Goal: Task Accomplishment & Management: Manage account settings

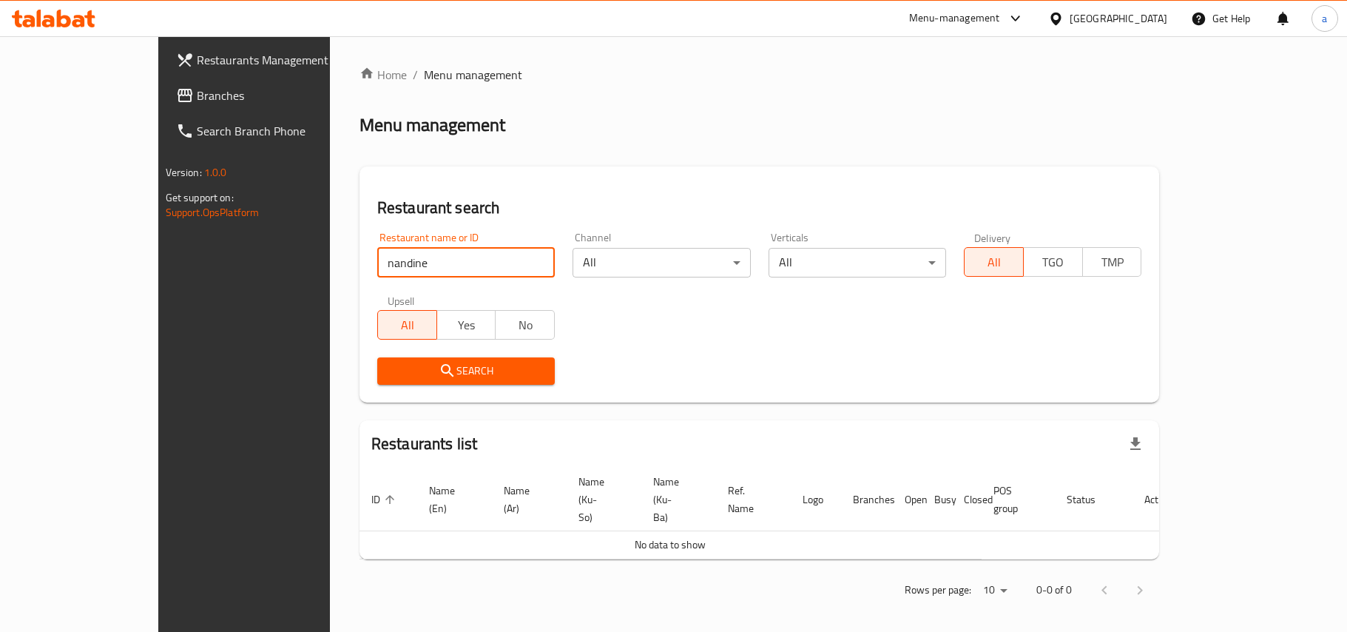
click at [203, 271] on div "Restaurants Management Branches Search Branch Phone Version: 1.0.0 Get support …" at bounding box center [673, 337] width 1031 height 603
type input "662951"
click button "Search" at bounding box center [465, 370] width 177 height 27
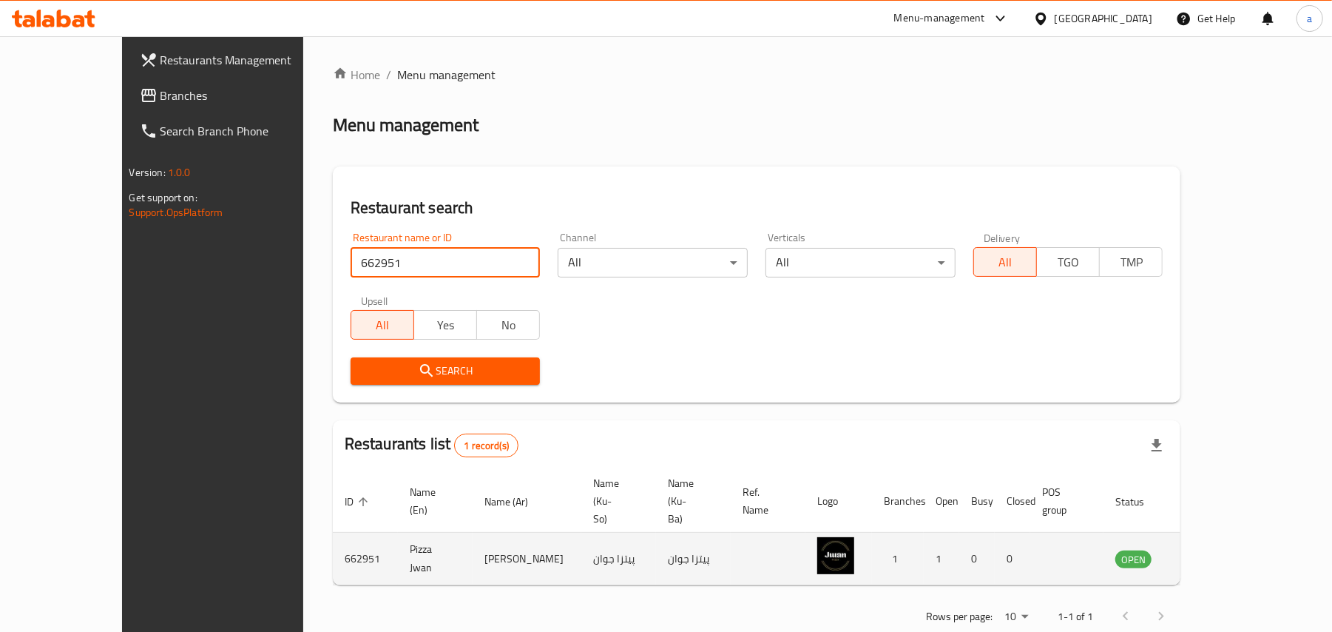
click at [1210, 553] on icon "enhanced table" at bounding box center [1202, 559] width 16 height 13
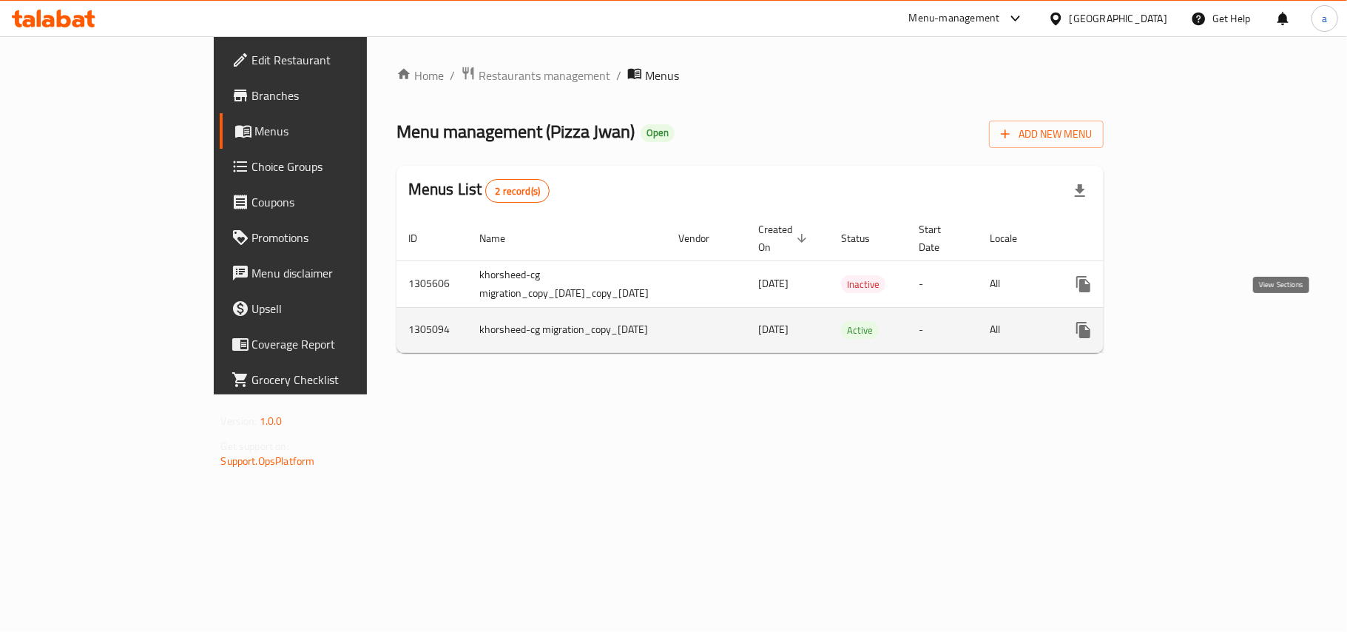
click at [1196, 324] on icon "enhanced table" at bounding box center [1189, 329] width 13 height 13
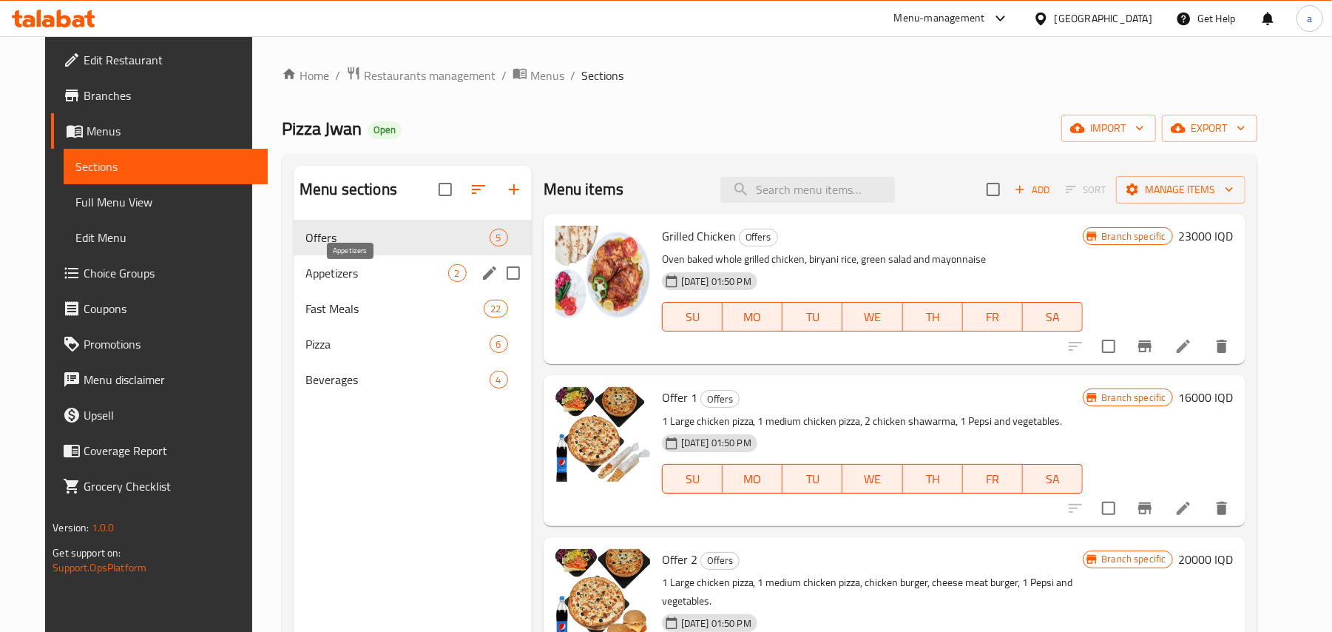
click at [380, 282] on span "Appetizers" at bounding box center [376, 273] width 143 height 18
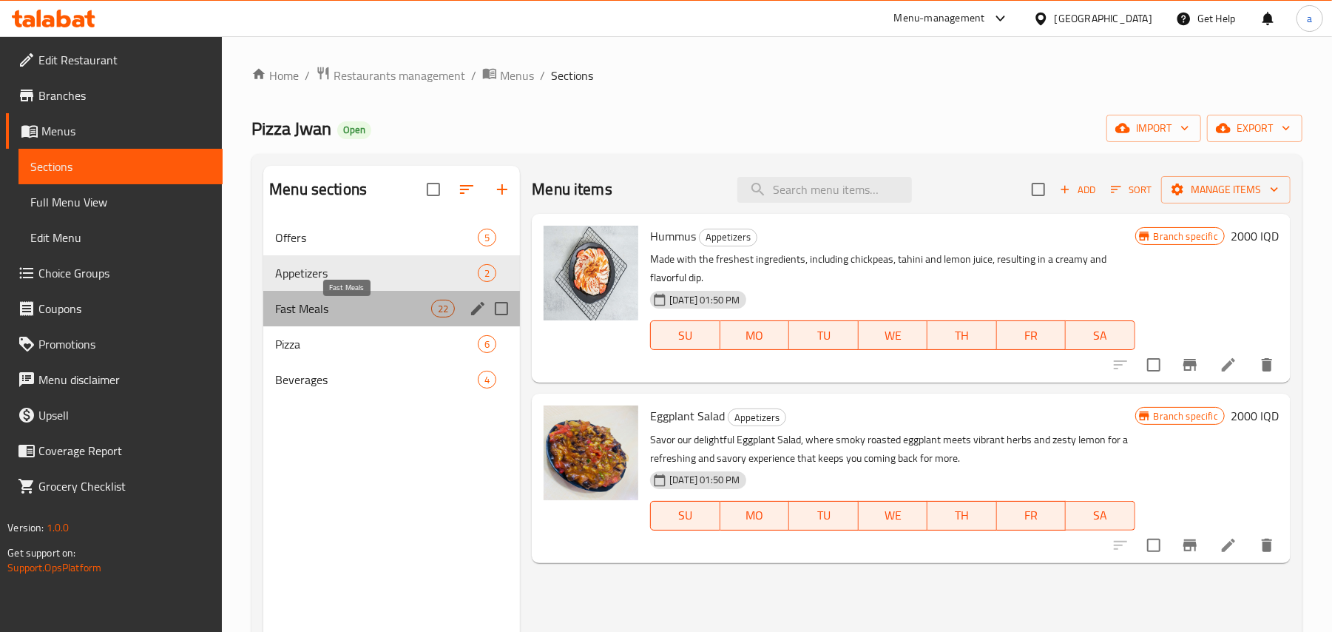
click at [398, 317] on span "Fast Meals" at bounding box center [353, 308] width 156 height 18
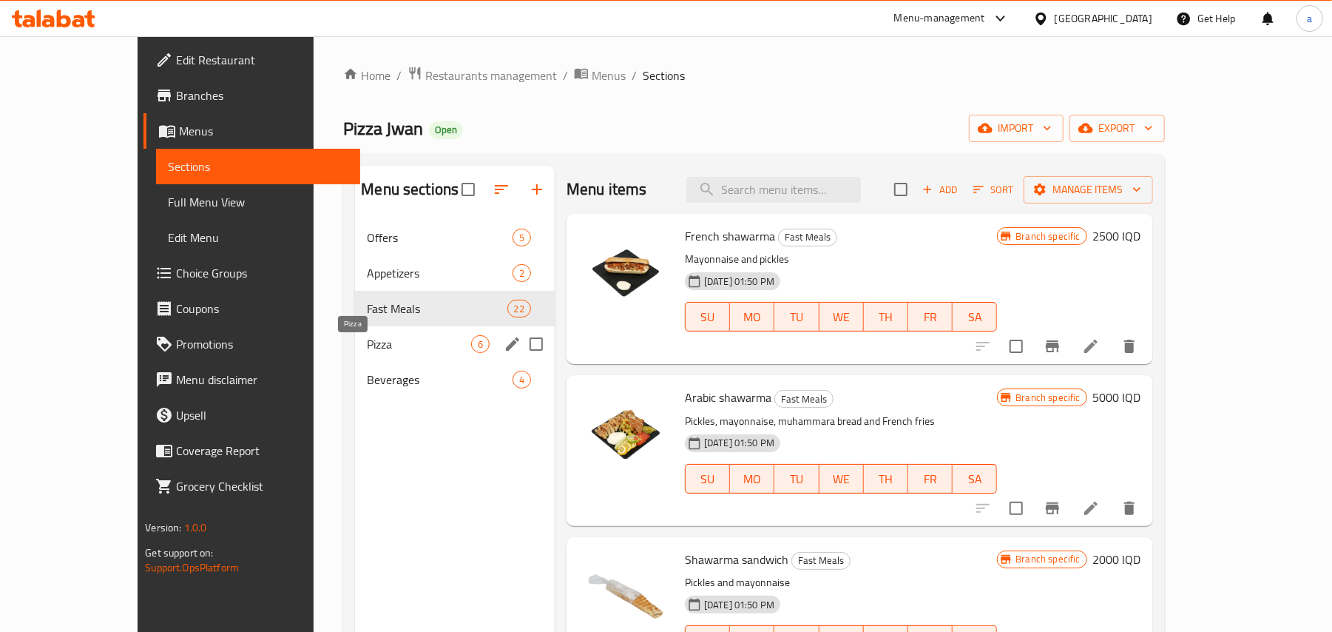
click at [374, 351] on span "Pizza" at bounding box center [419, 344] width 104 height 18
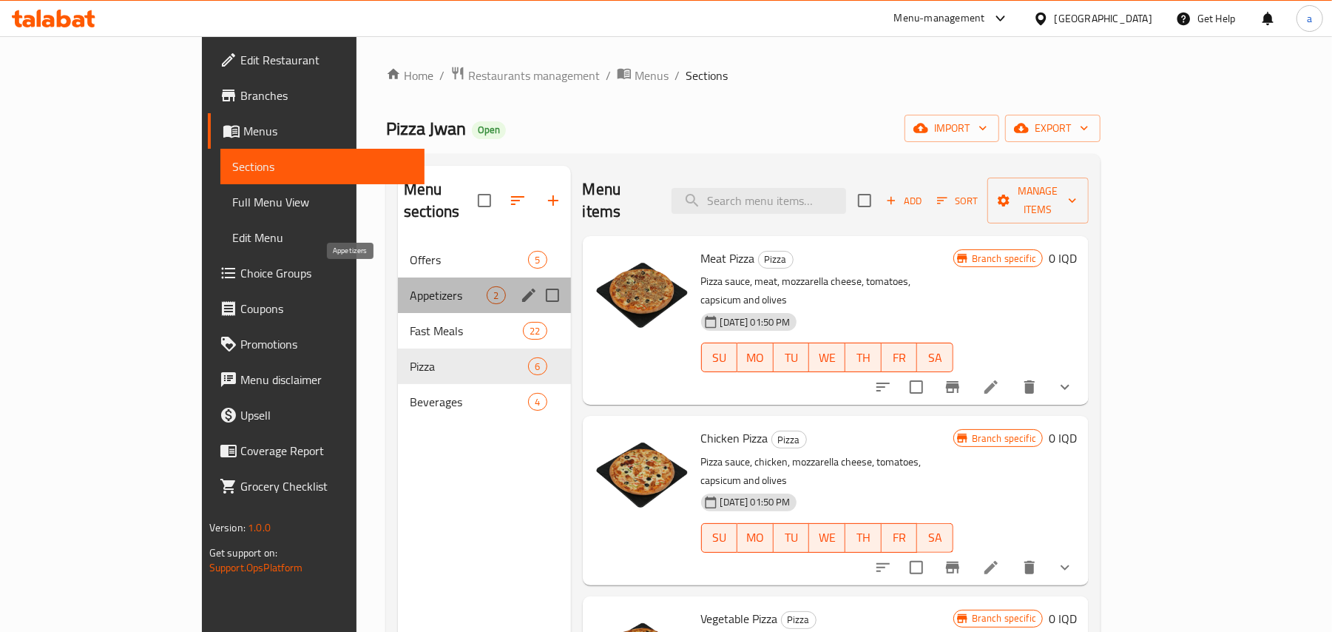
click at [410, 286] on span "Appetizers" at bounding box center [448, 295] width 77 height 18
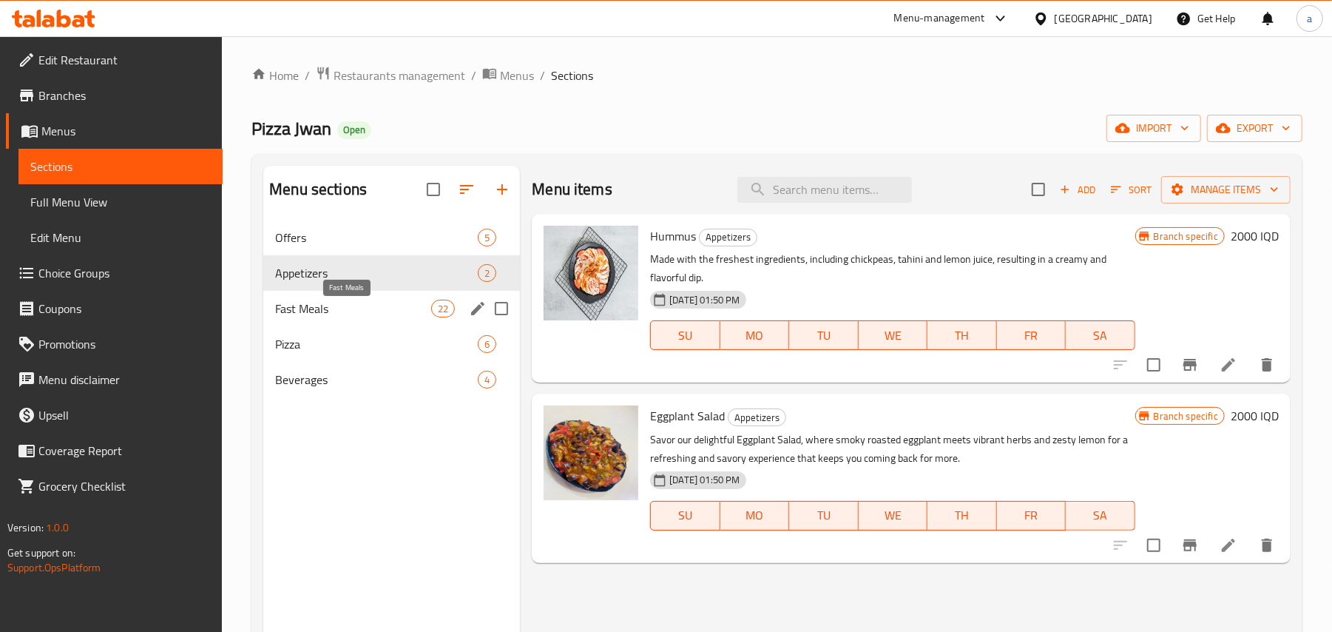
click at [391, 314] on span "Fast Meals" at bounding box center [353, 308] width 156 height 18
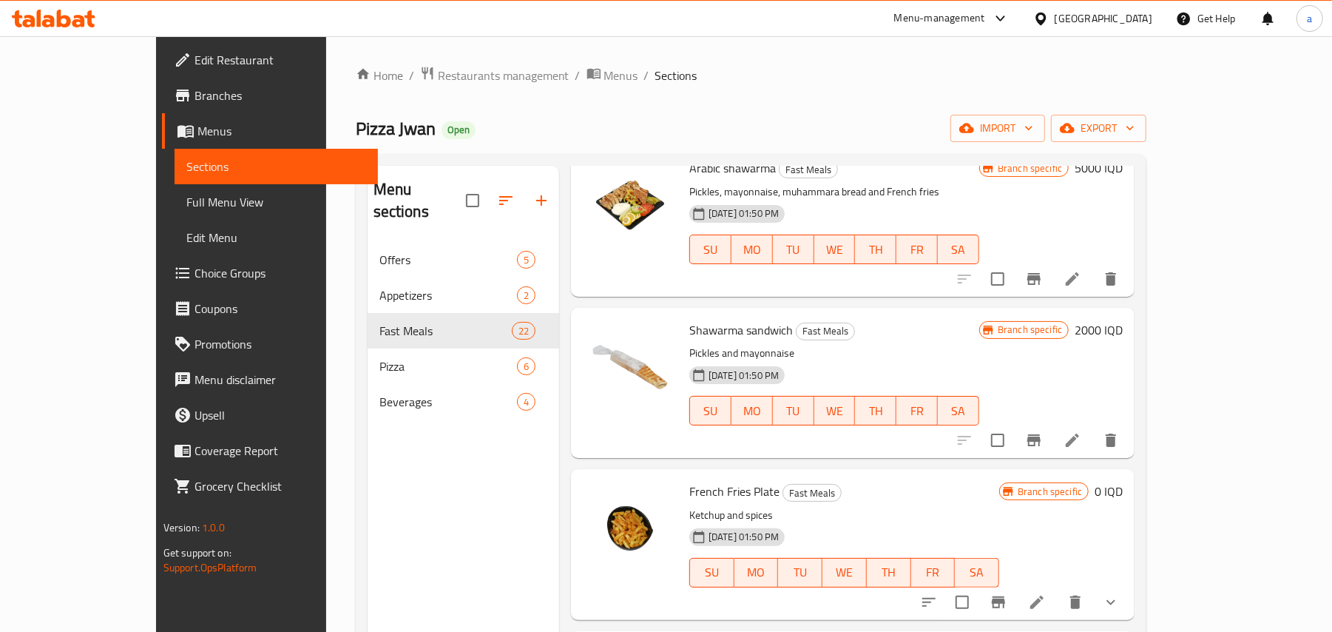
scroll to position [460, 0]
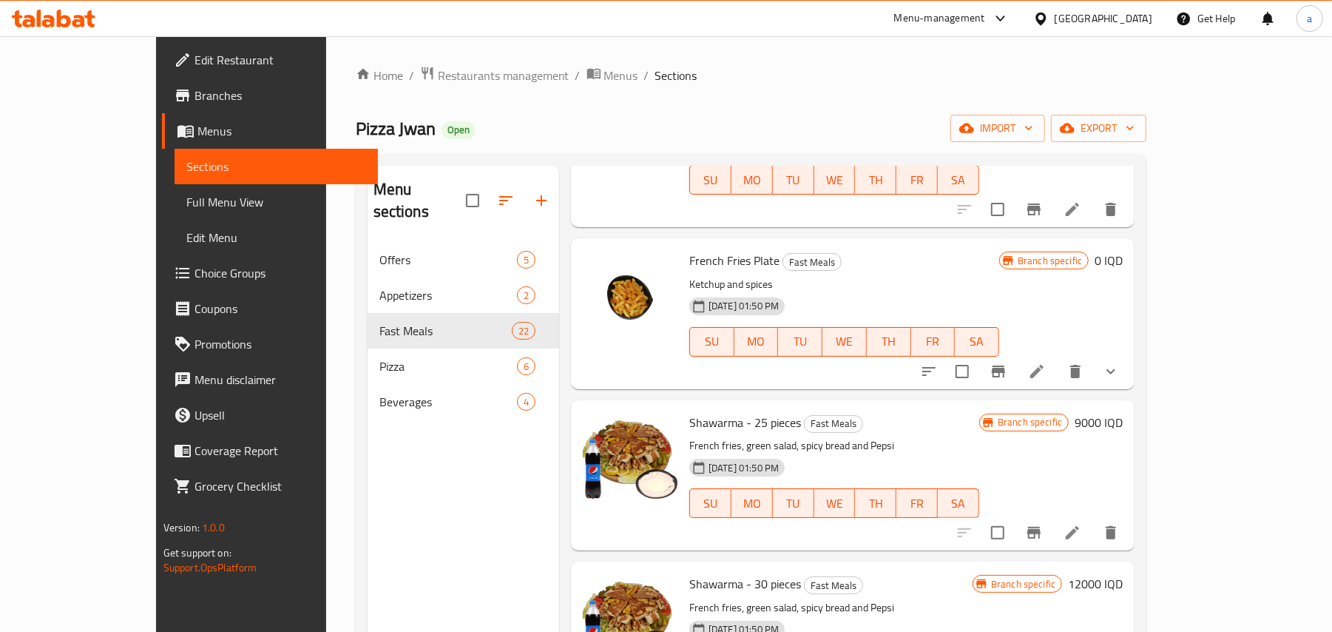
click at [1128, 389] on button "show more" at bounding box center [1110, 370] width 35 height 35
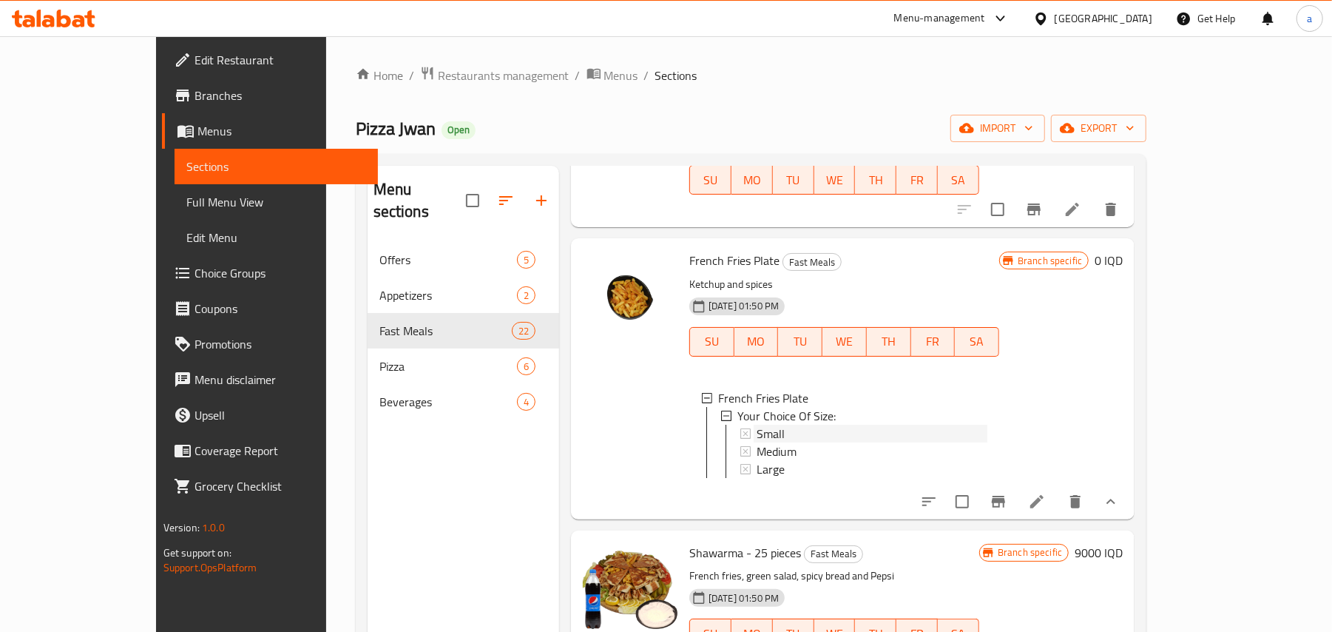
click at [828, 442] on div "Small" at bounding box center [871, 433] width 231 height 18
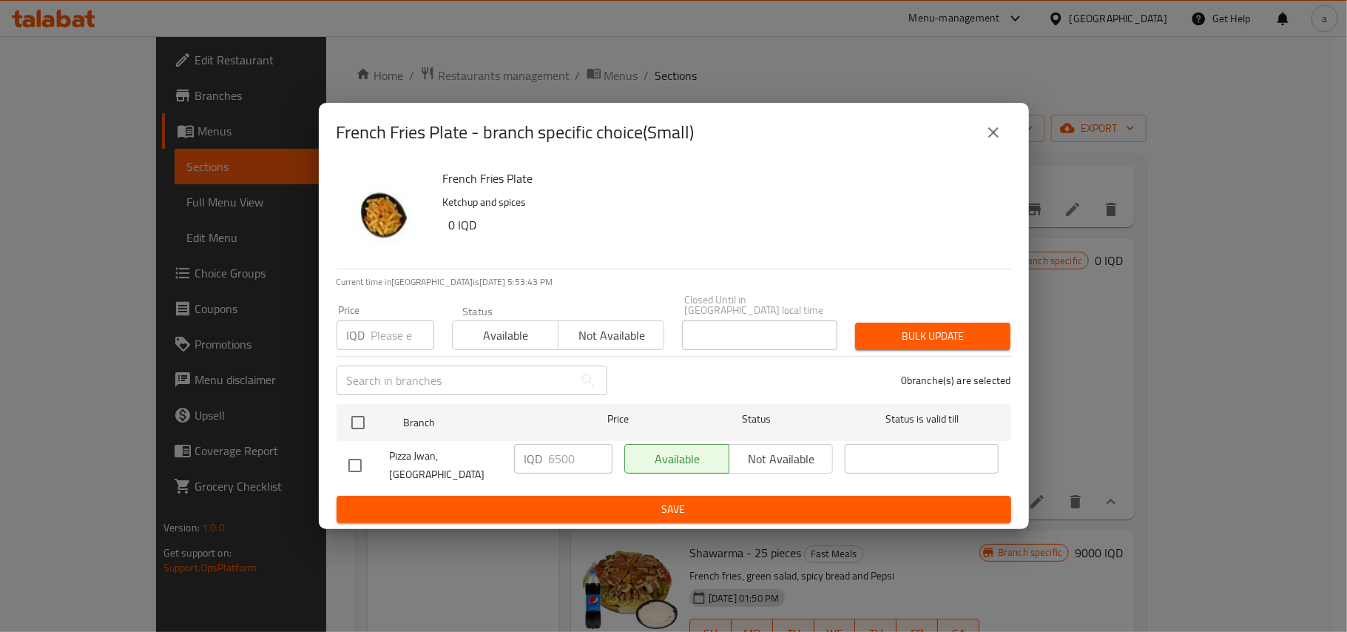
click at [983, 150] on button "close" at bounding box center [992, 132] width 35 height 35
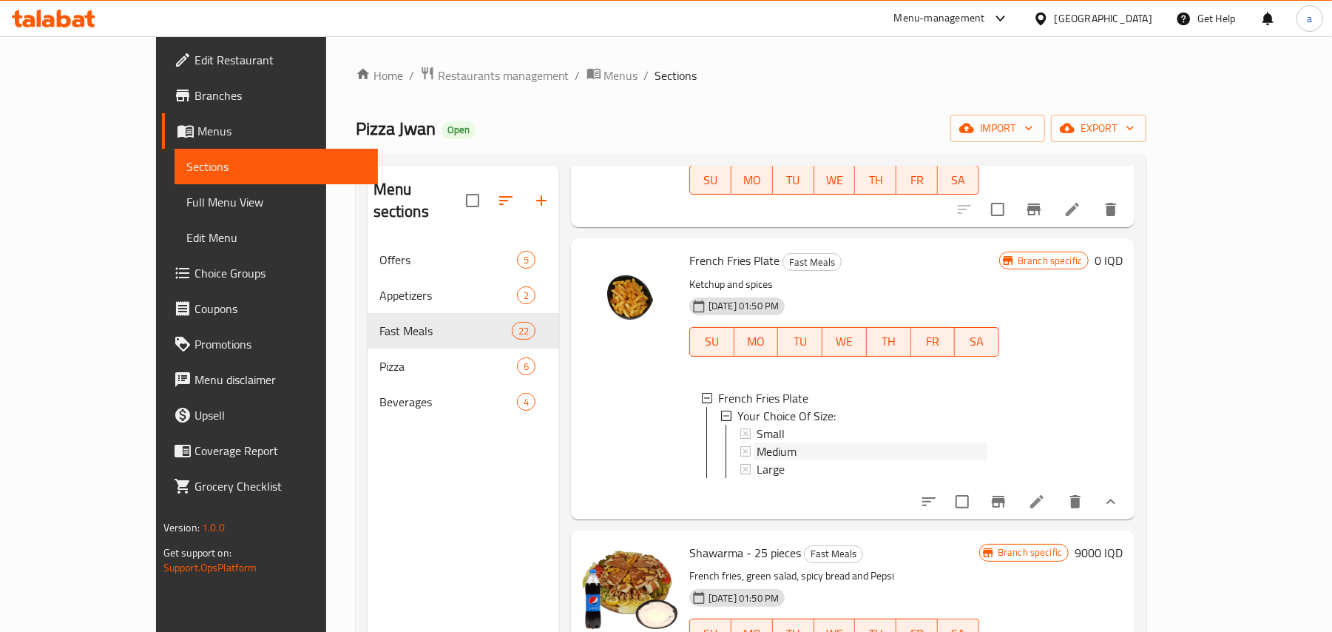
click at [773, 460] on div "Medium" at bounding box center [871, 451] width 231 height 18
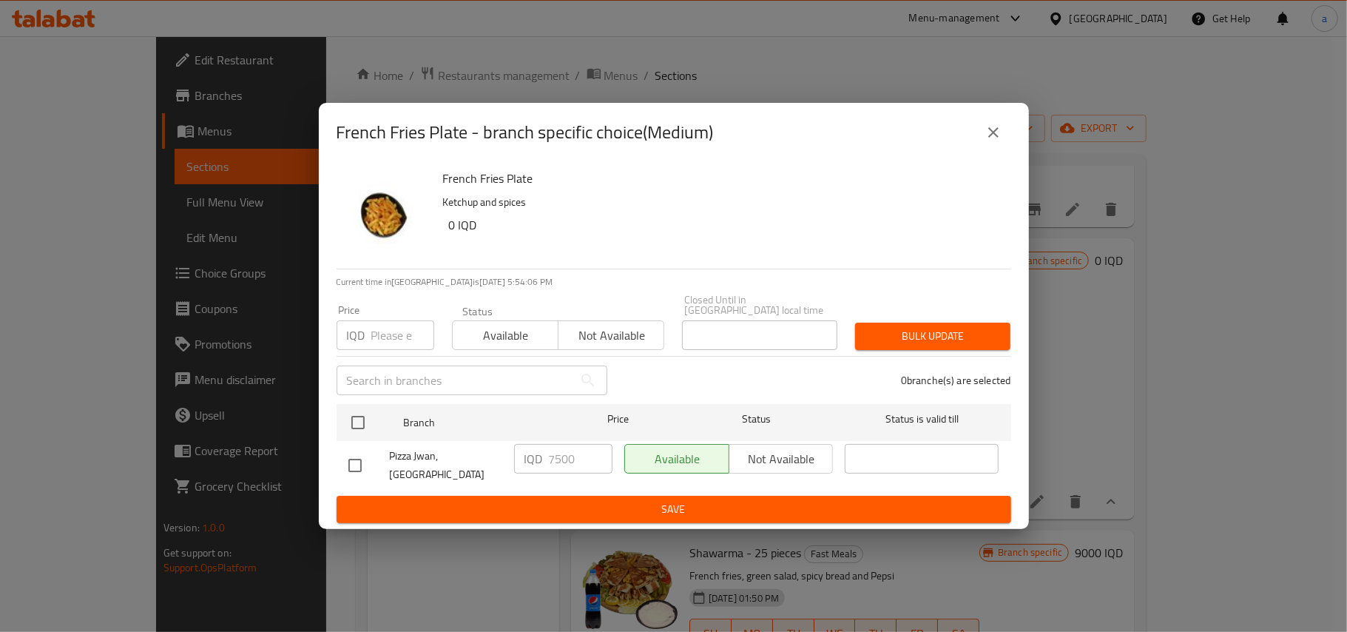
click at [992, 141] on icon "close" at bounding box center [993, 132] width 18 height 18
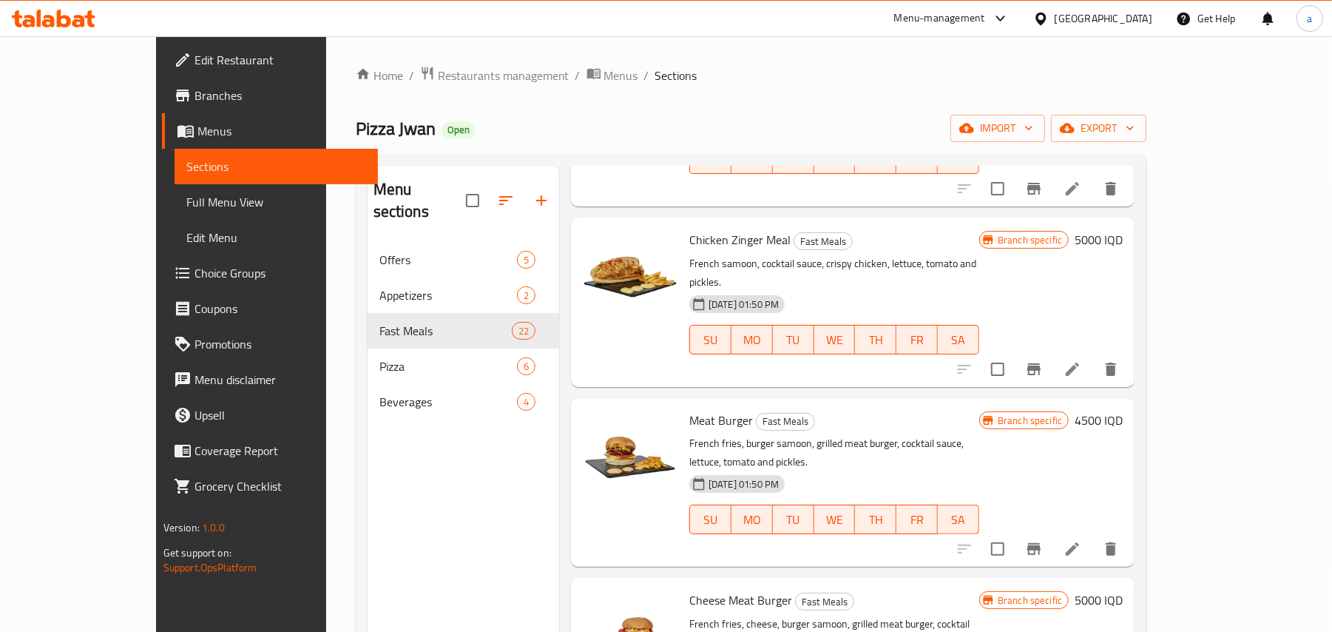
scroll to position [2530, 0]
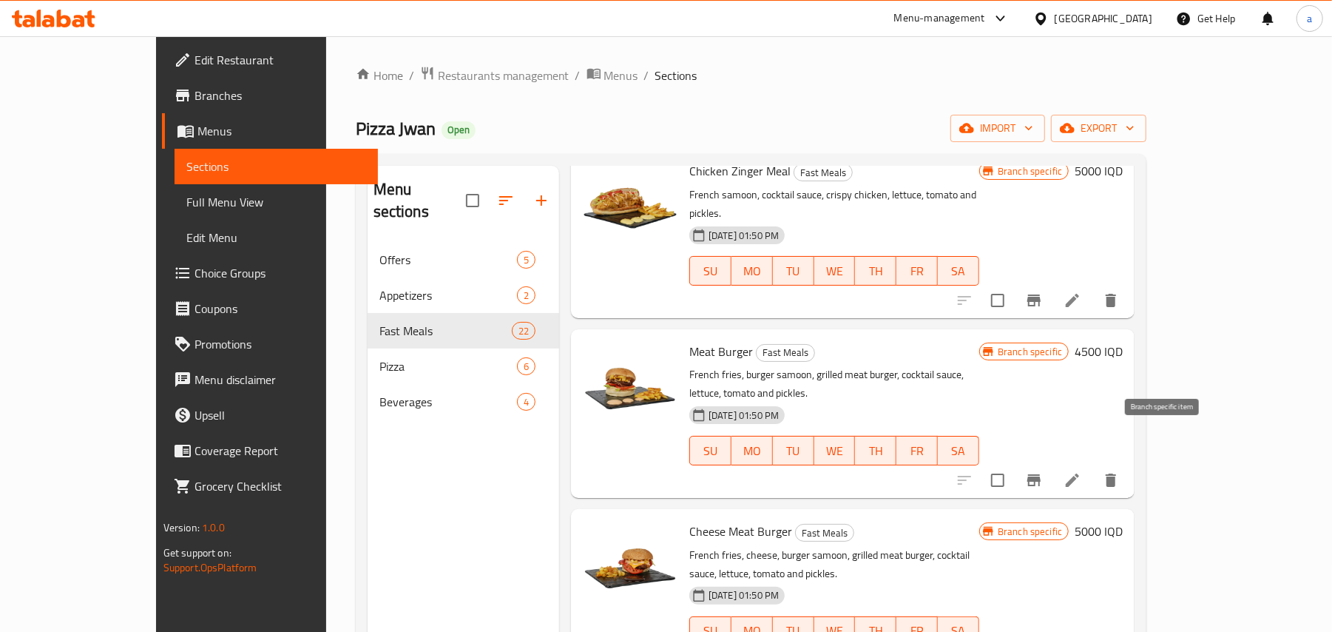
click at [1052, 462] on button "Branch-specific-item" at bounding box center [1033, 479] width 35 height 35
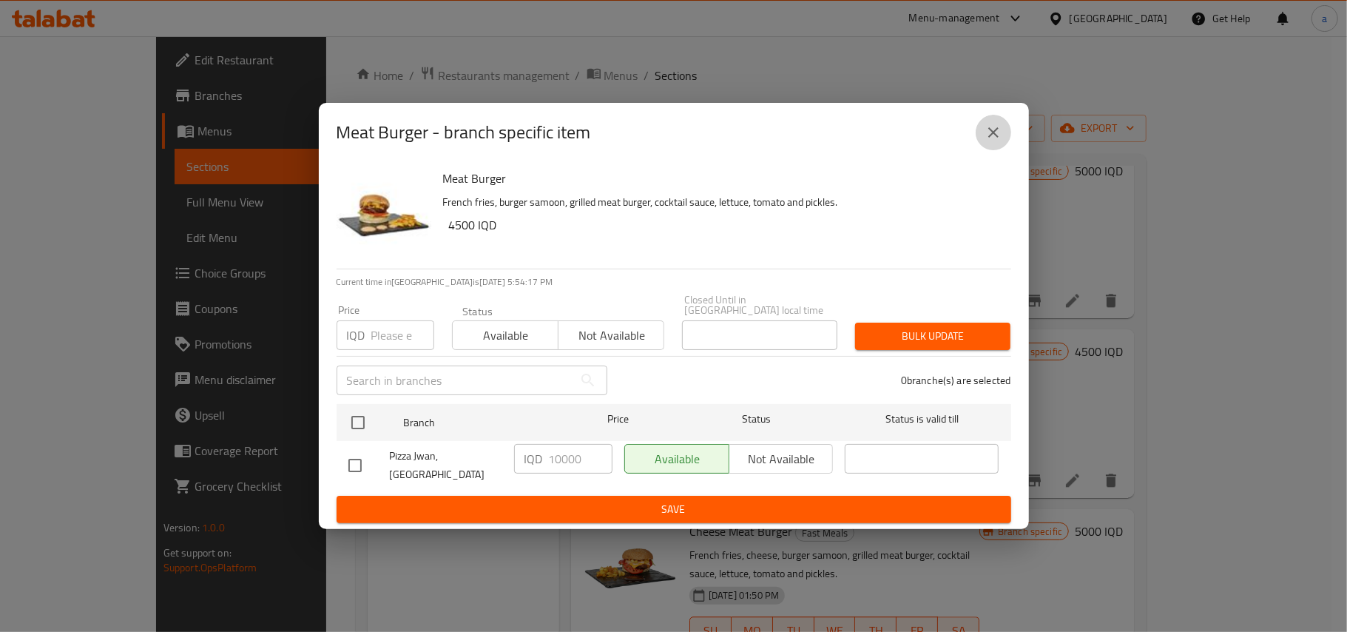
click at [986, 149] on button "close" at bounding box center [992, 132] width 35 height 35
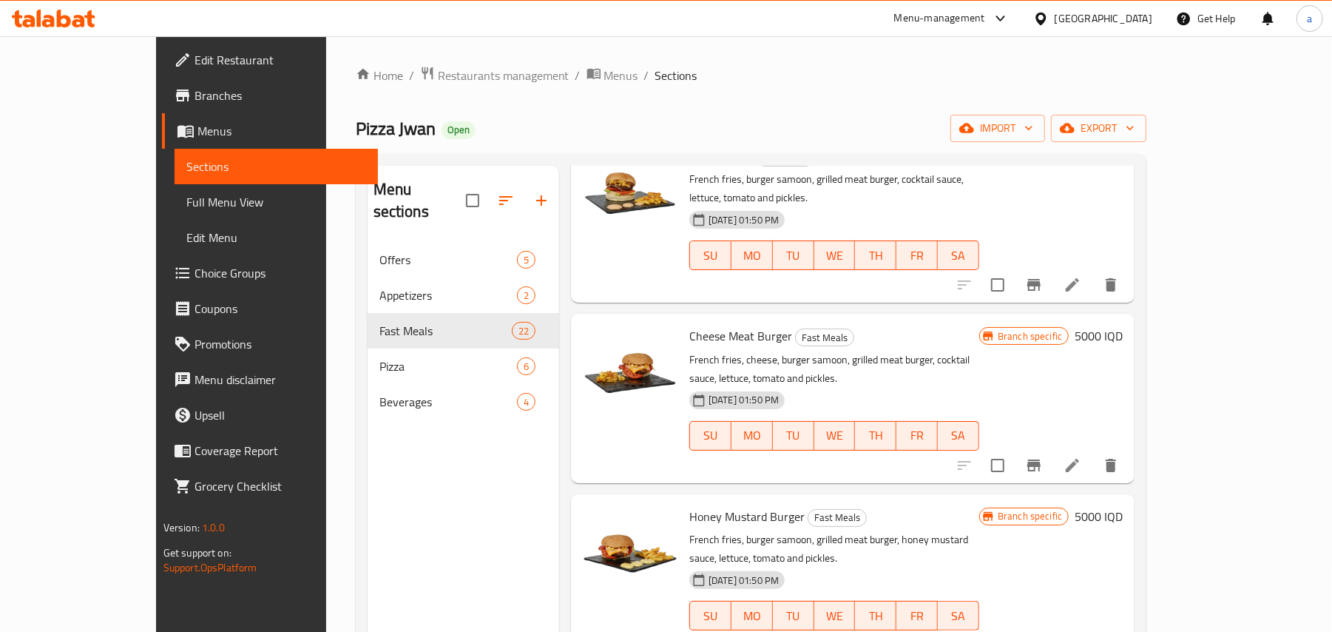
scroll to position [2760, 0]
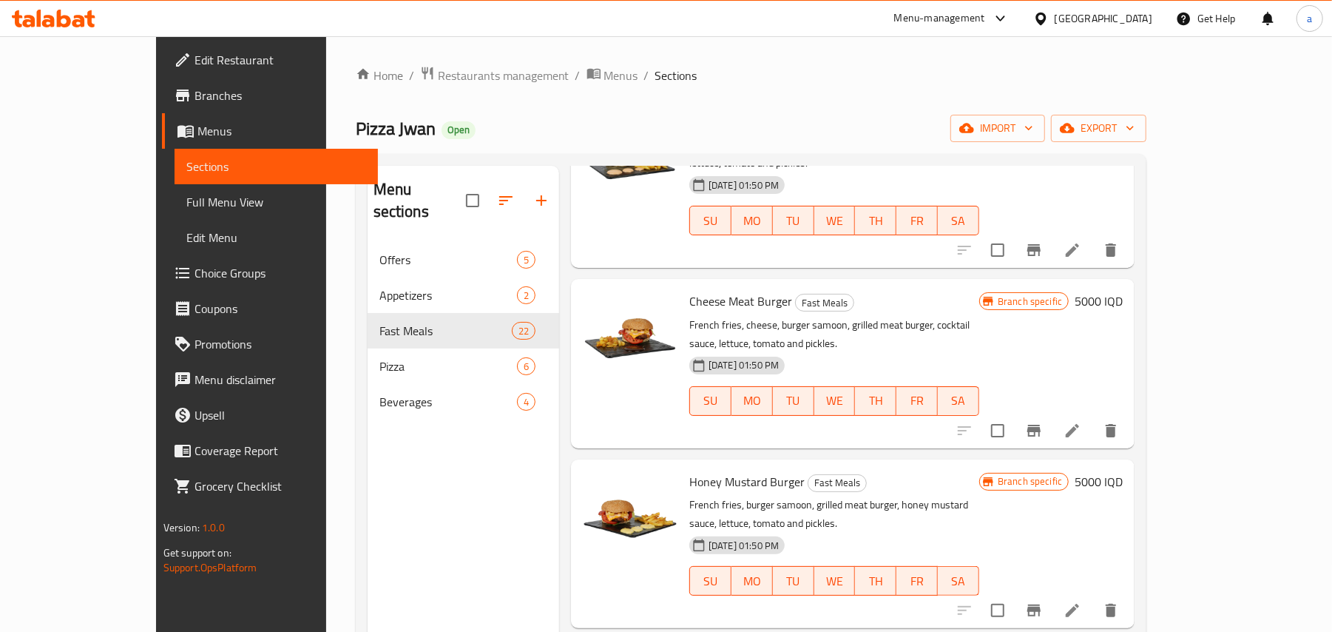
click at [1043, 422] on icon "Branch-specific-item" at bounding box center [1034, 431] width 18 height 18
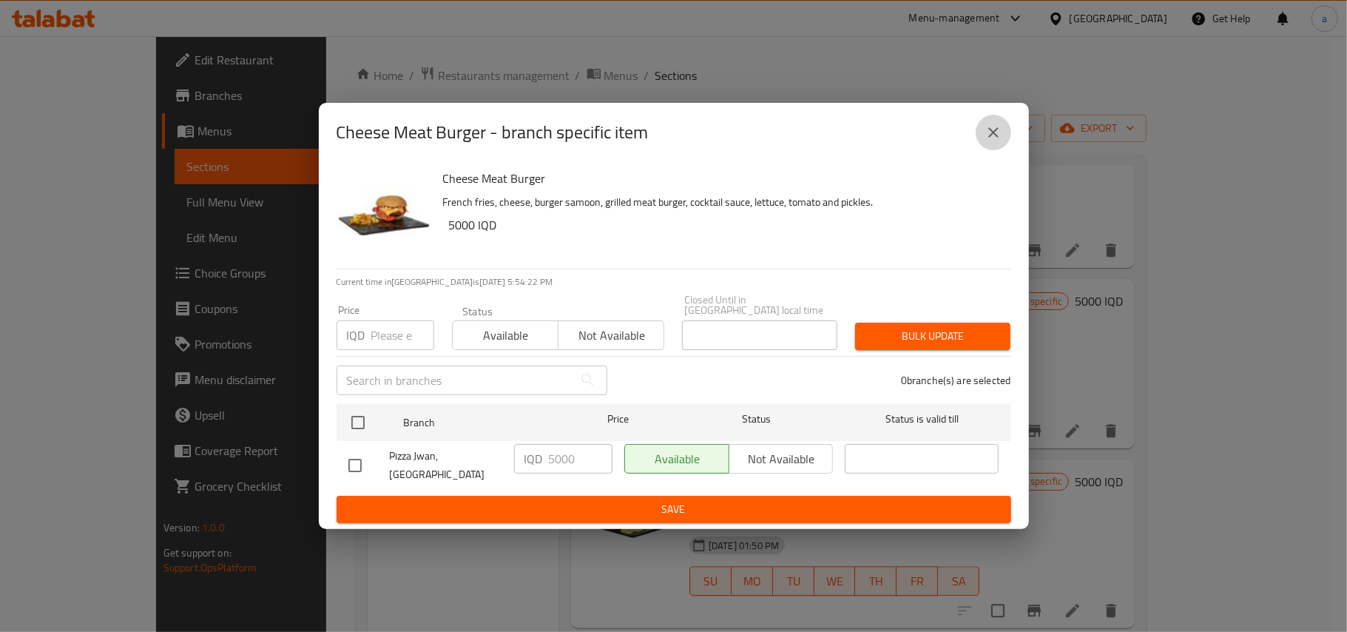
drag, startPoint x: 991, startPoint y: 148, endPoint x: 984, endPoint y: 275, distance: 127.4
click at [991, 150] on button "close" at bounding box center [992, 132] width 35 height 35
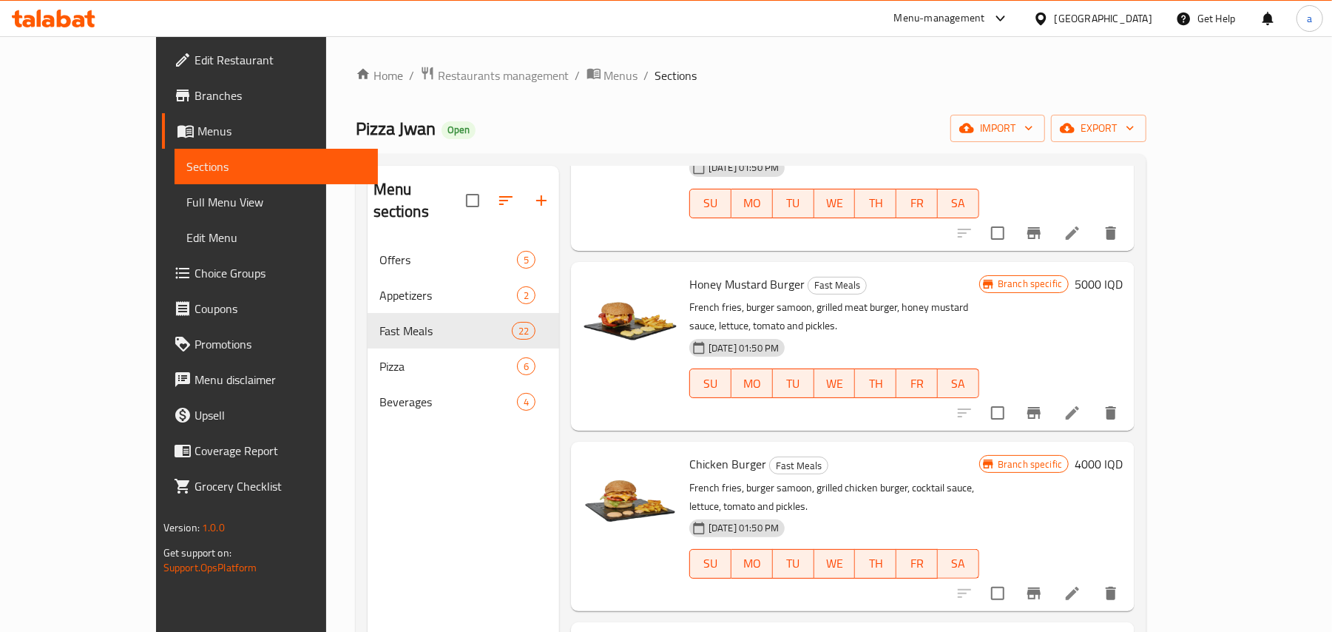
scroll to position [2990, 0]
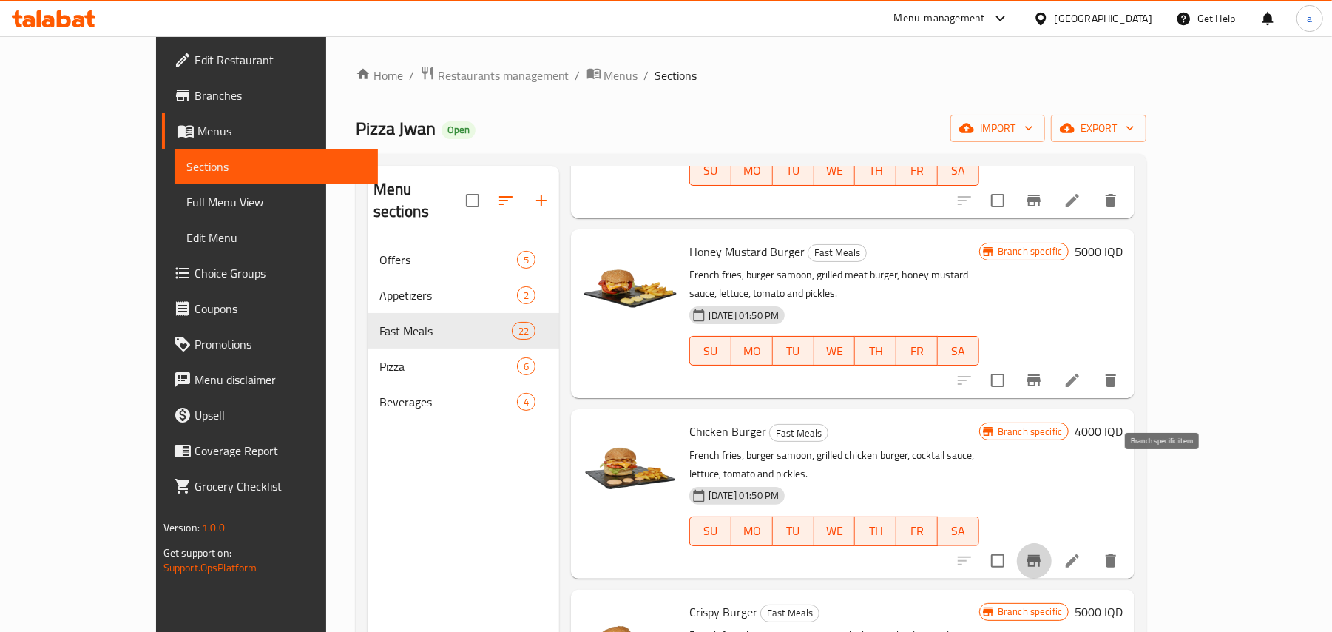
click at [1040, 555] on icon "Branch-specific-item" at bounding box center [1033, 561] width 13 height 12
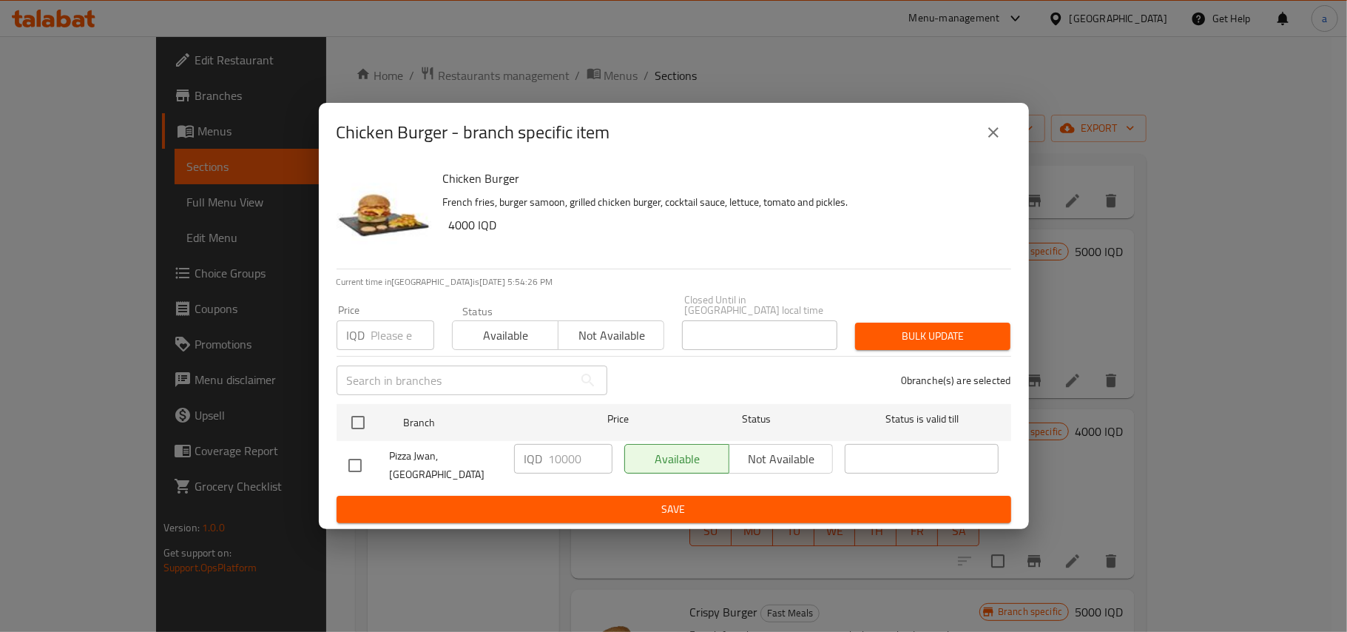
click at [985, 141] on icon "close" at bounding box center [993, 132] width 18 height 18
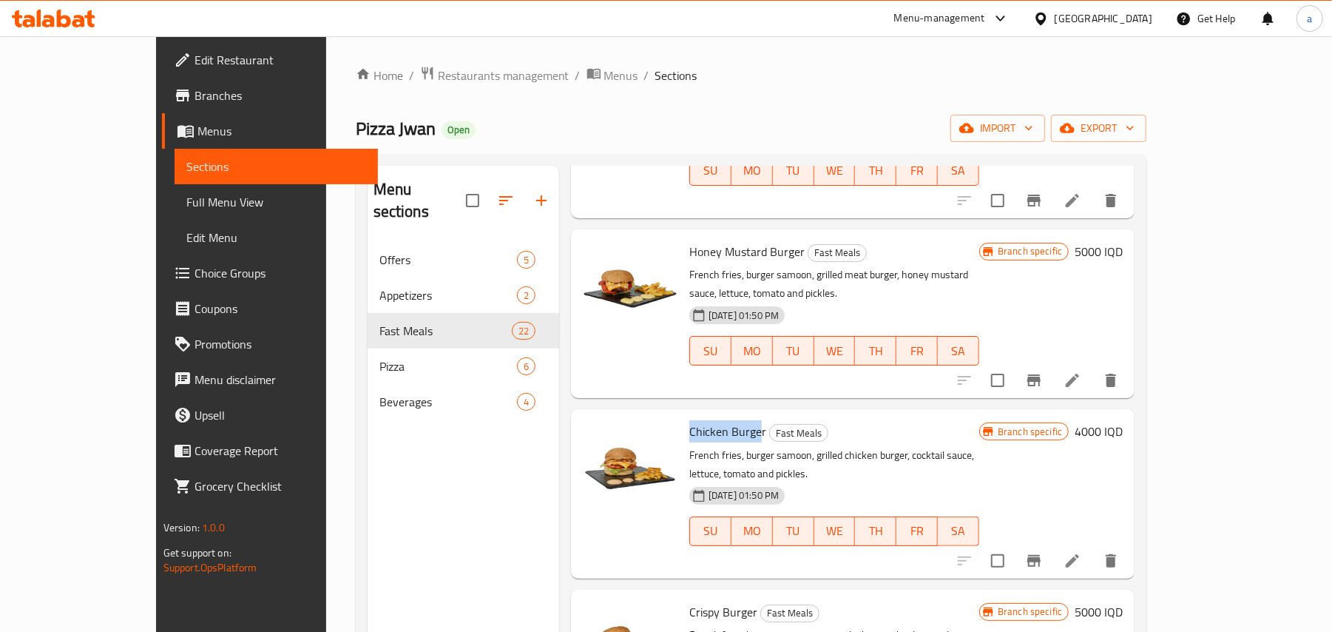
drag, startPoint x: 726, startPoint y: 368, endPoint x: 649, endPoint y: 365, distance: 76.9
click at [689, 420] on span "Chicken Burger" at bounding box center [727, 431] width 77 height 22
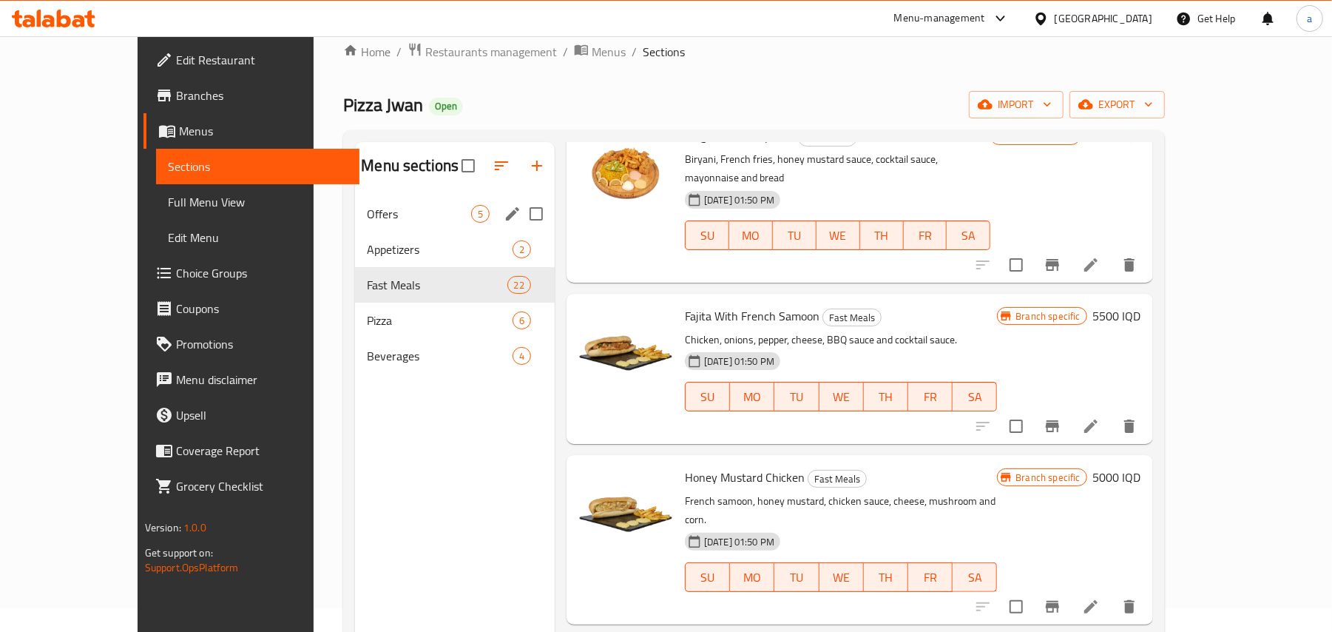
scroll to position [0, 0]
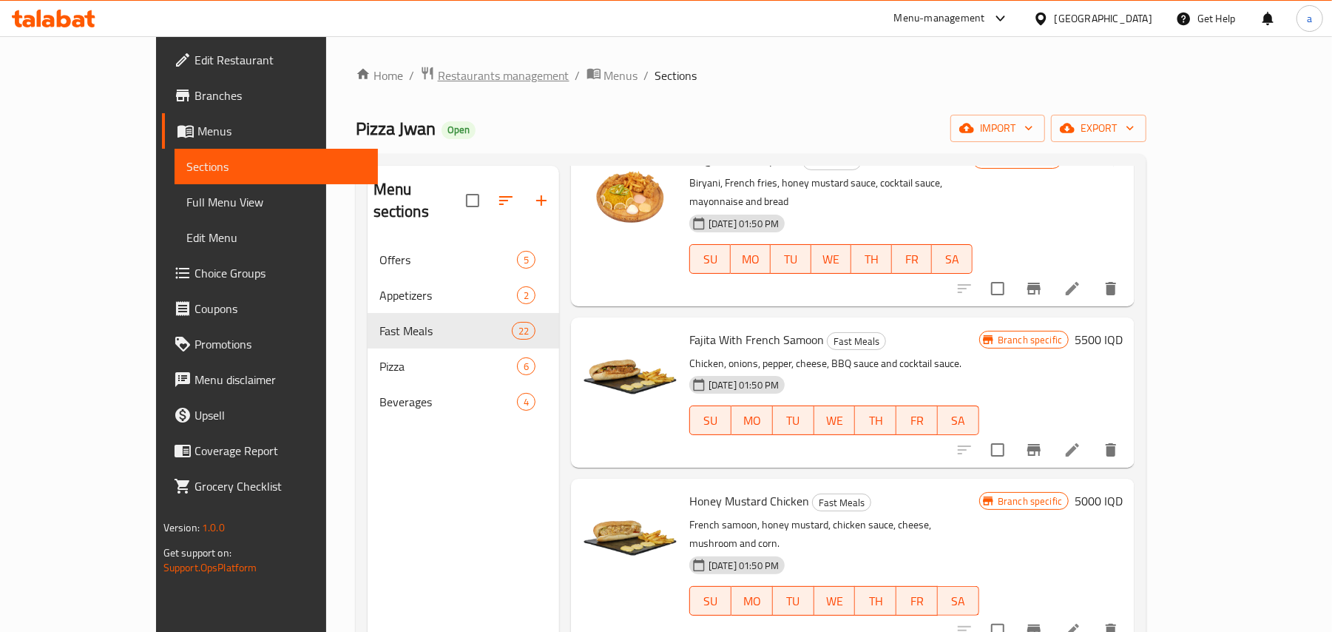
click at [438, 75] on span "Restaurants management" at bounding box center [504, 76] width 132 height 18
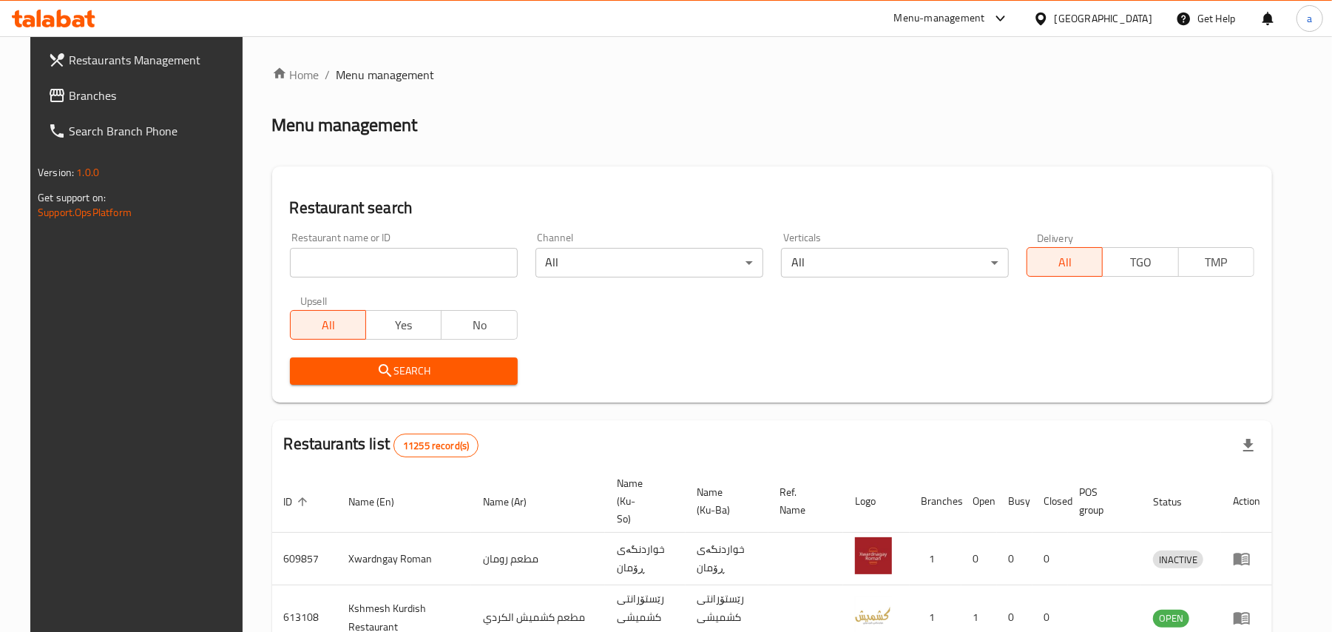
click at [346, 270] on input "search" at bounding box center [404, 263] width 228 height 30
paste input "Dune"
type input "Dune"
click button "Search" at bounding box center [404, 370] width 228 height 27
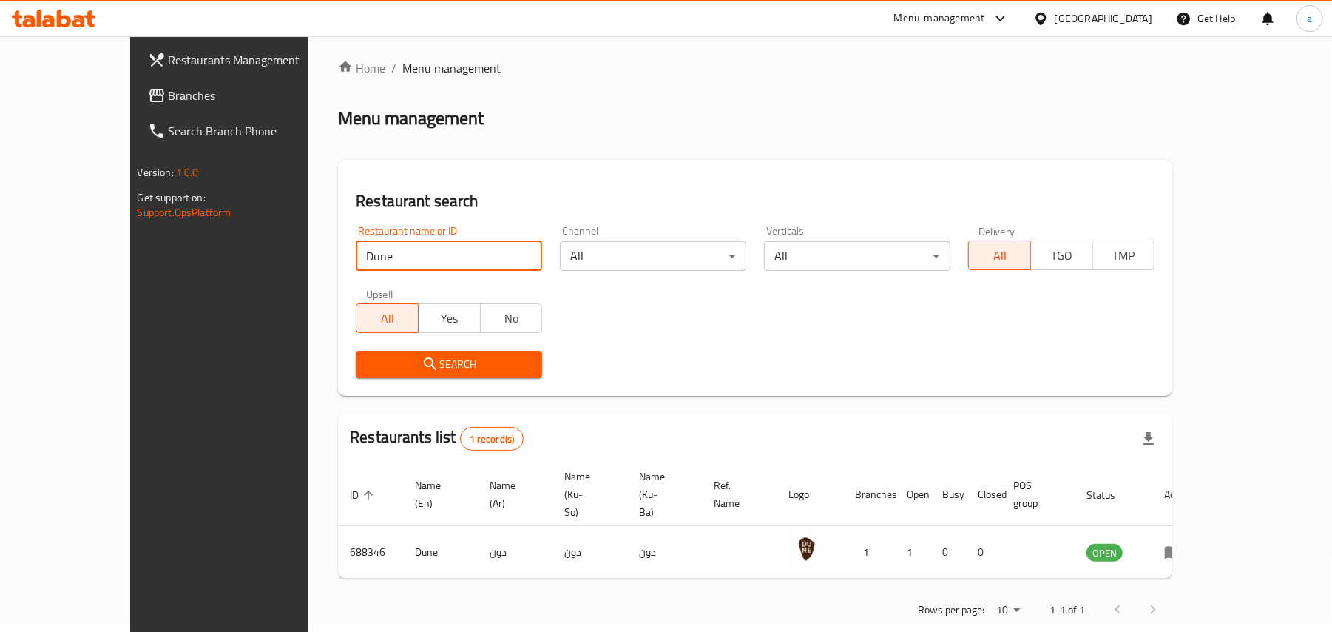
scroll to position [10, 0]
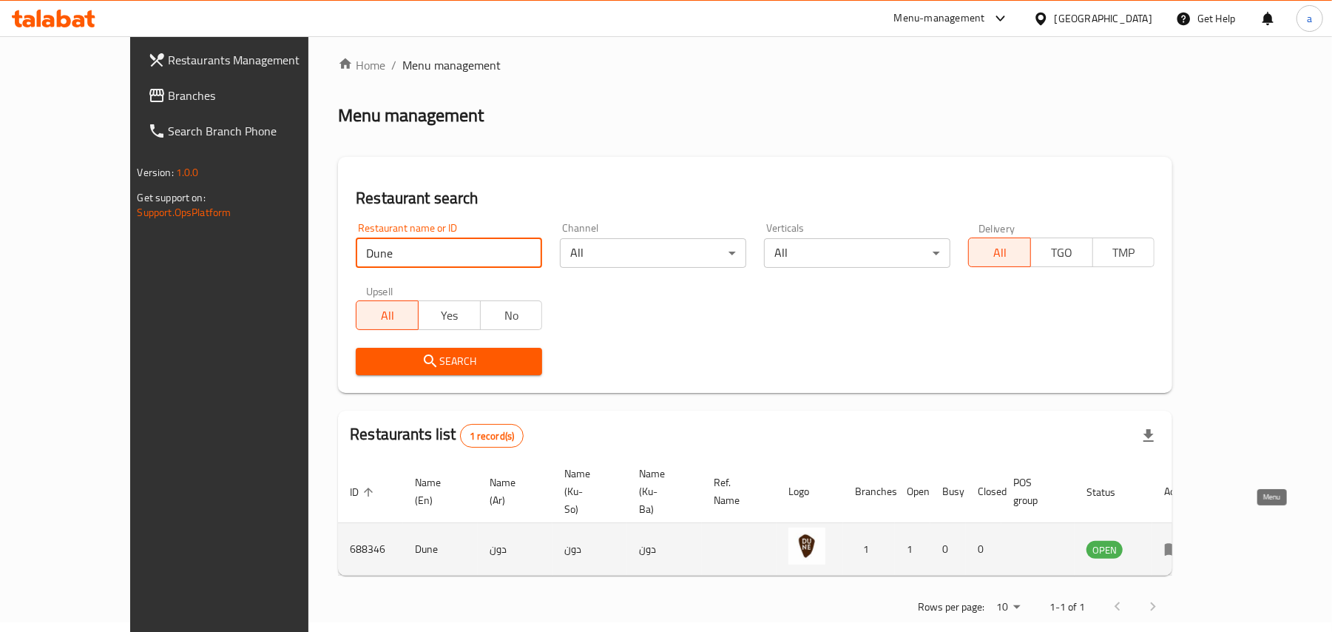
click at [1179, 546] on icon "enhanced table" at bounding box center [1176, 549] width 5 height 6
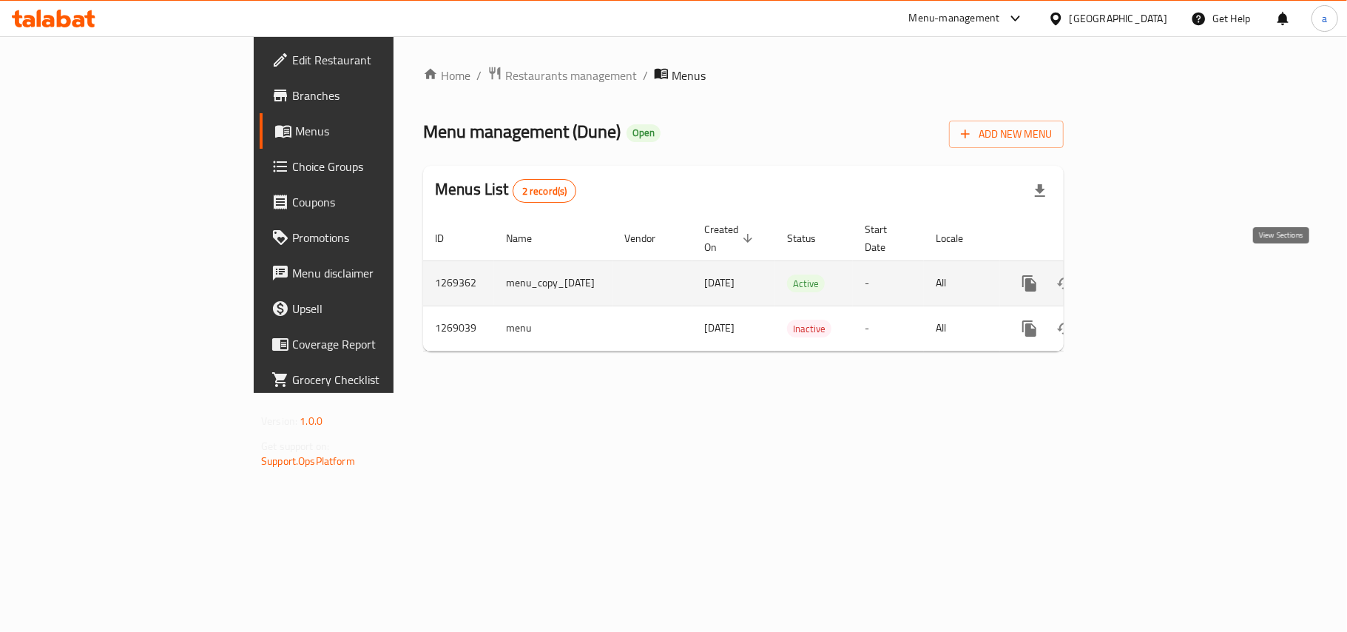
click at [1145, 274] on icon "enhanced table" at bounding box center [1136, 283] width 18 height 18
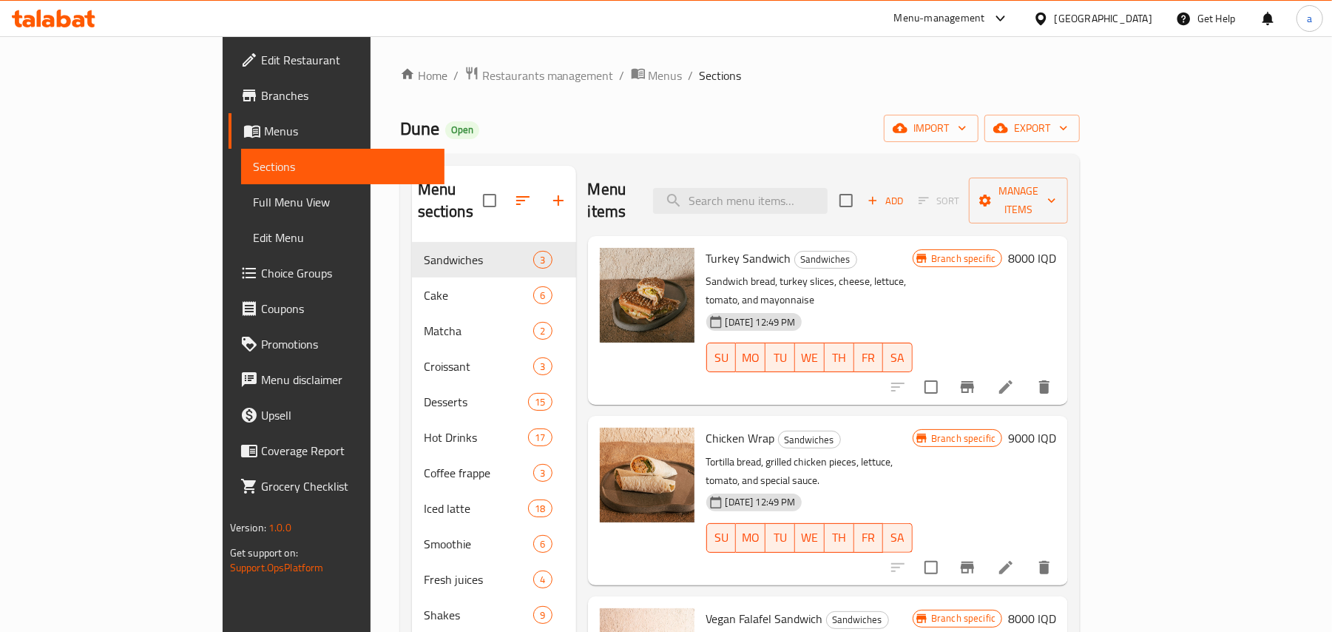
drag, startPoint x: 116, startPoint y: 211, endPoint x: 172, endPoint y: 237, distance: 61.9
click at [253, 210] on span "Full Menu View" at bounding box center [343, 202] width 180 height 18
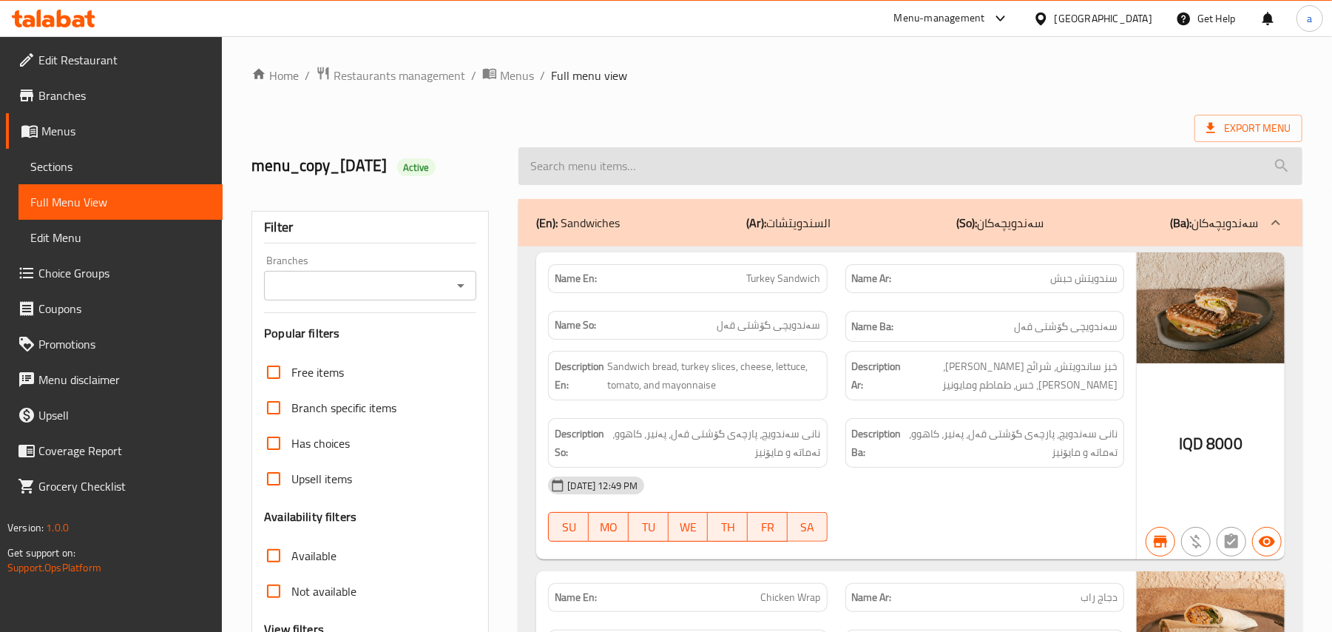
click at [595, 166] on input "search" at bounding box center [910, 166] width 784 height 38
paste input "Biscoff"
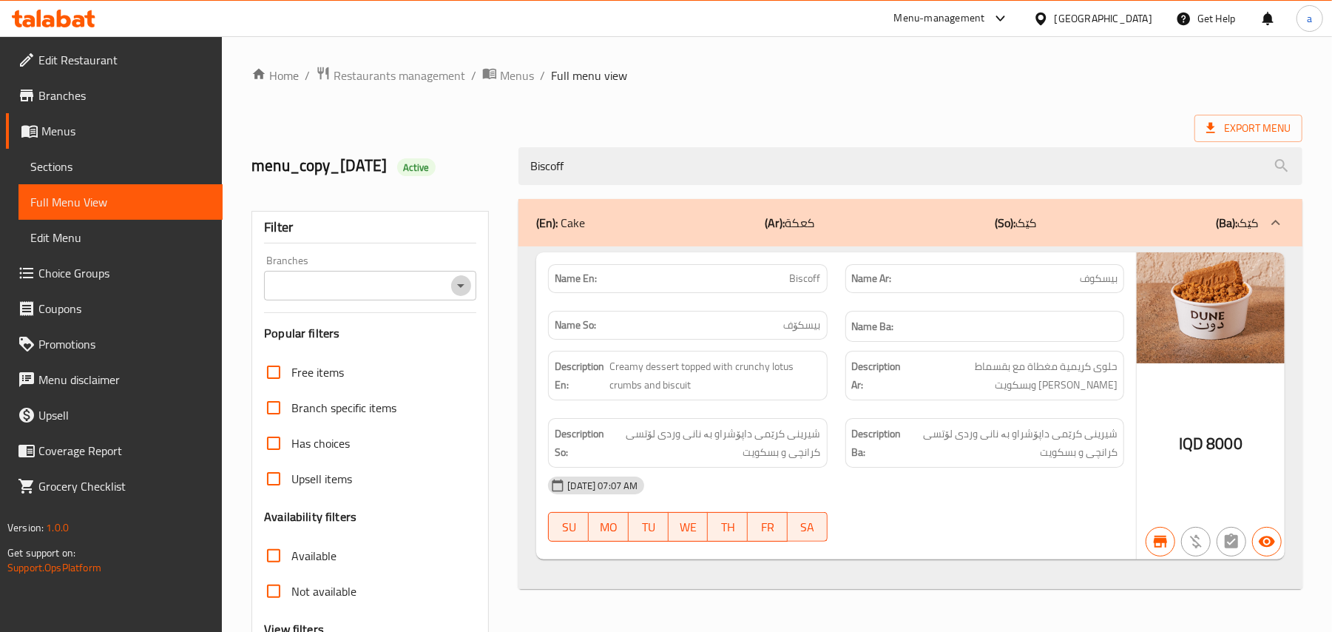
click at [465, 291] on icon "Open" at bounding box center [461, 286] width 18 height 18
type input "Biscoff"
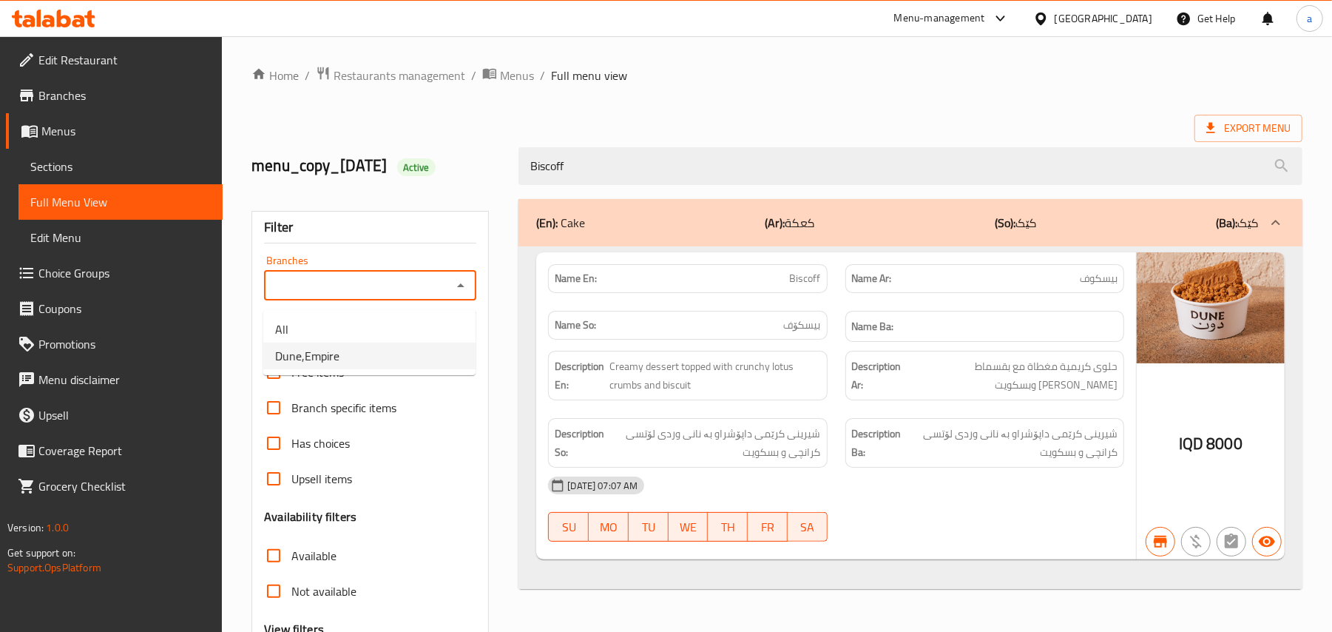
click at [377, 361] on li "Dune,Empire" at bounding box center [369, 355] width 212 height 27
type input "Dune,Empire"
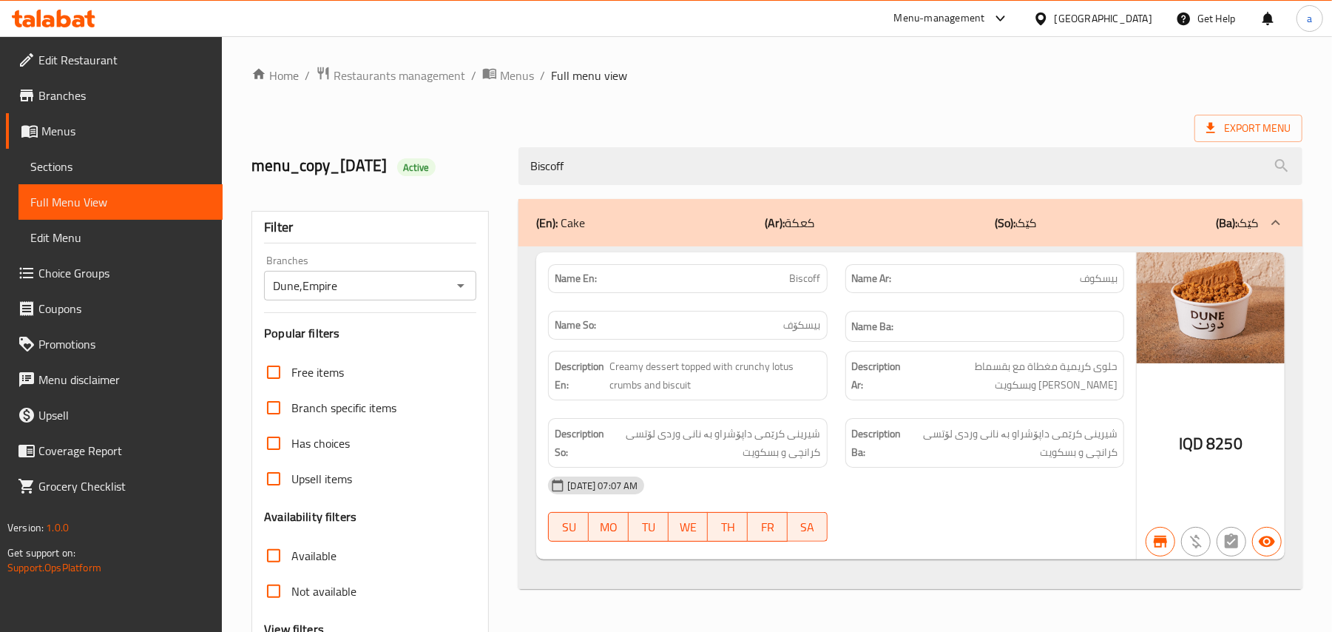
click at [403, 62] on div "Home / Restaurants management / Menus / Full menu view Export Menu menu_copy_[D…" at bounding box center [777, 411] width 1110 height 751
click at [417, 80] on span "Restaurants management" at bounding box center [400, 76] width 132 height 18
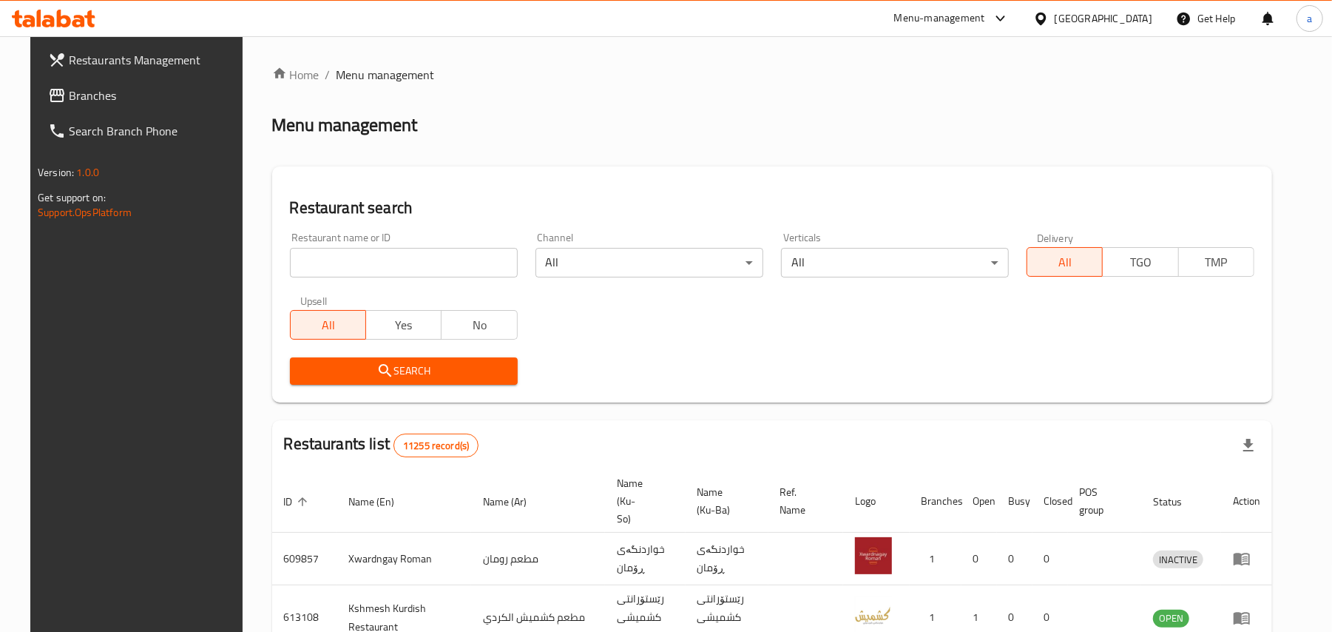
click at [424, 273] on input "search" at bounding box center [404, 263] width 228 height 30
paste input "Super Sauce"
type input "Super Sauce"
click button "Search" at bounding box center [404, 370] width 228 height 27
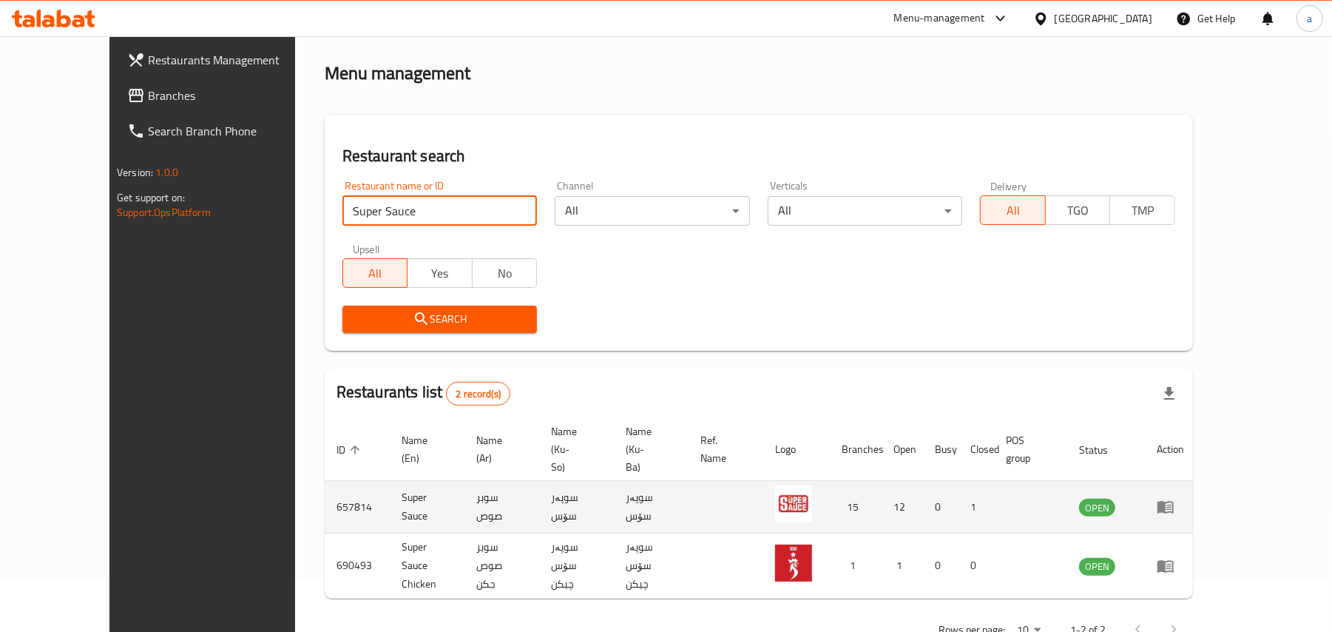
scroll to position [80, 0]
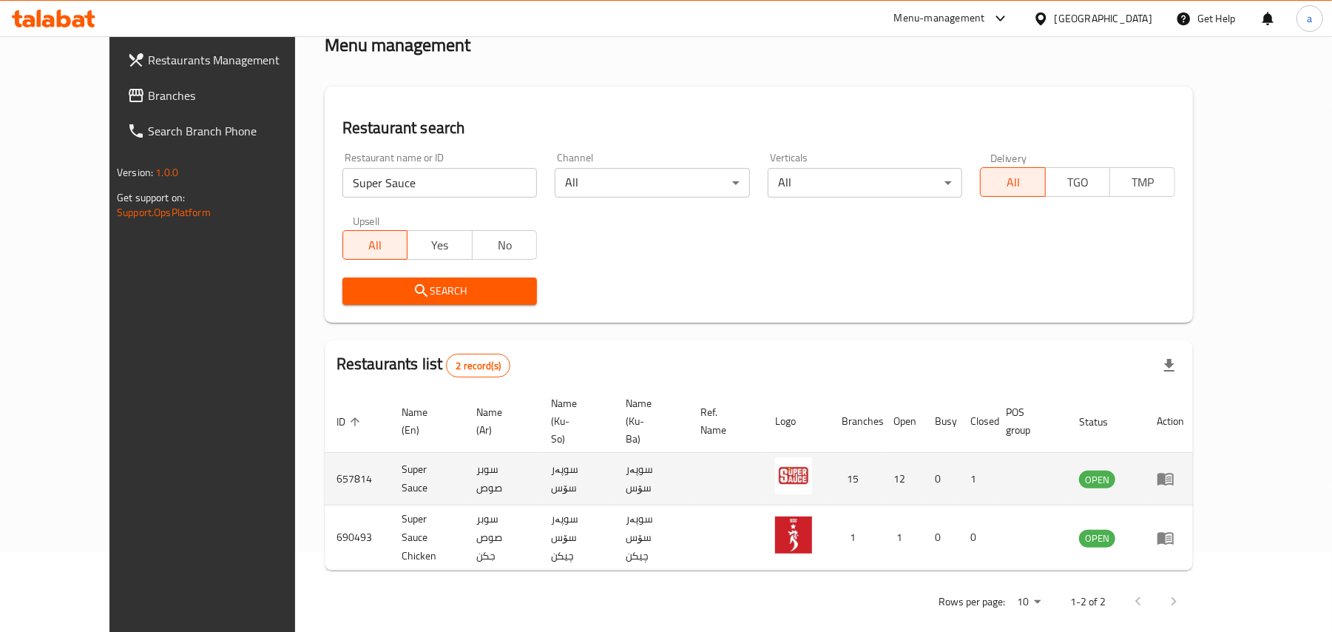
click at [1174, 470] on icon "enhanced table" at bounding box center [1166, 479] width 18 height 18
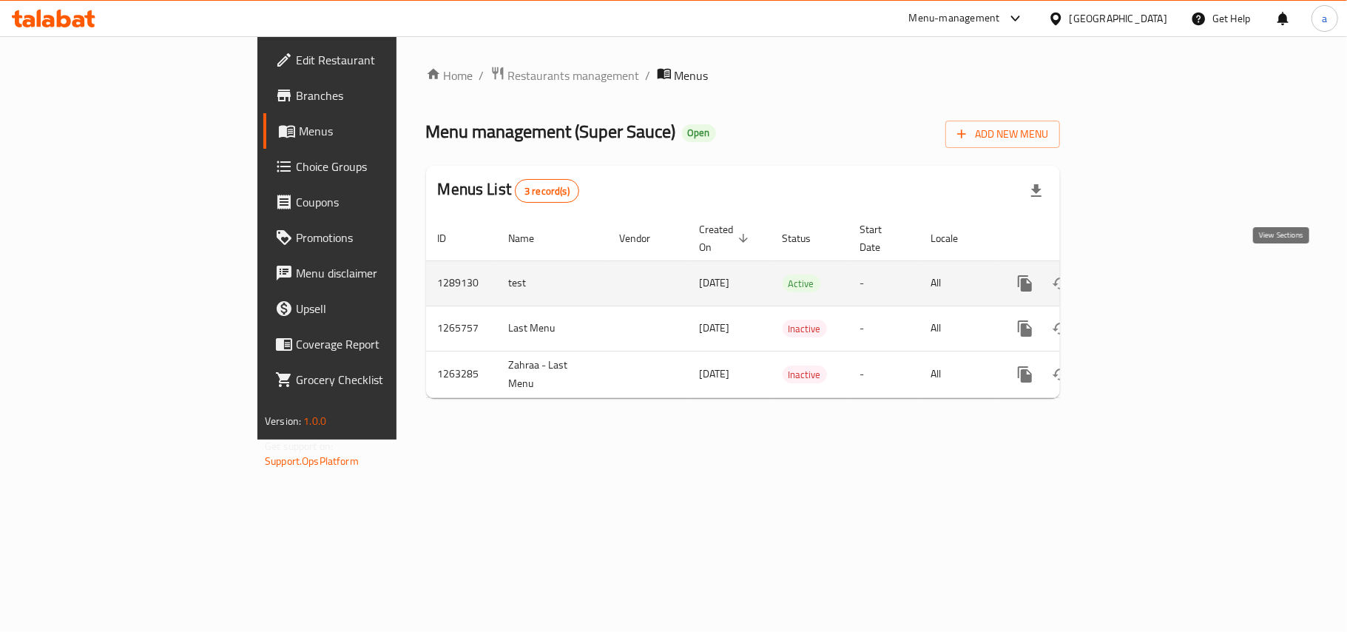
click at [1140, 274] on icon "enhanced table" at bounding box center [1132, 283] width 18 height 18
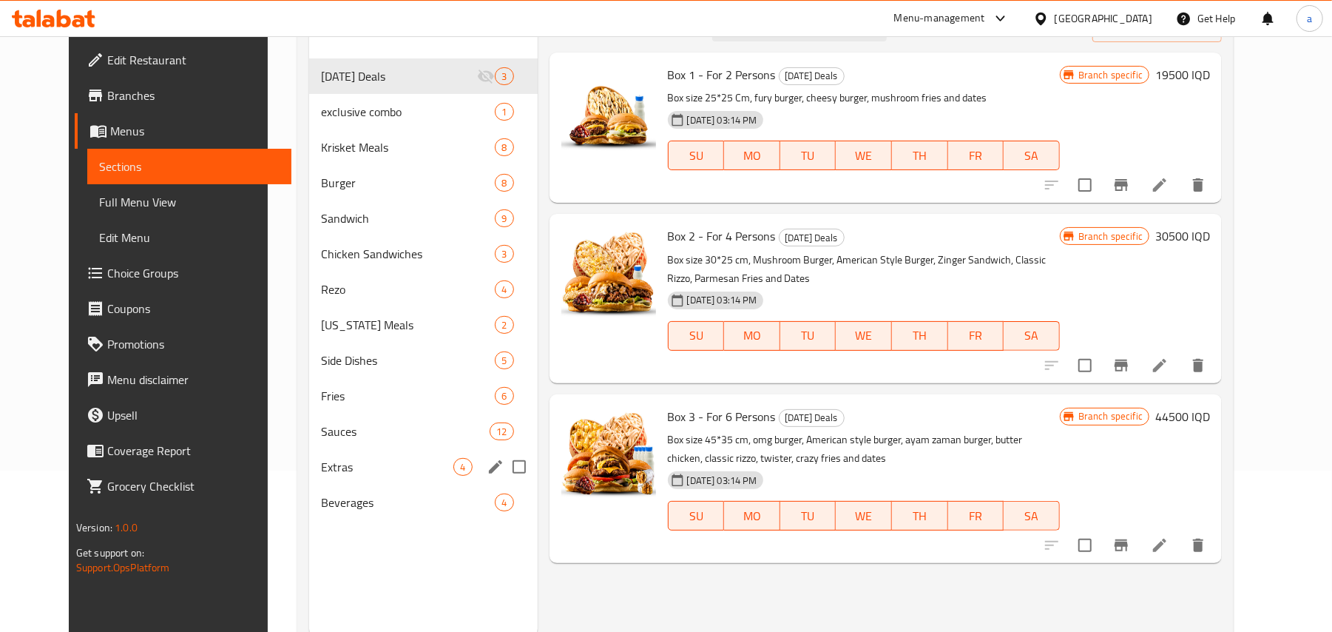
scroll to position [209, 0]
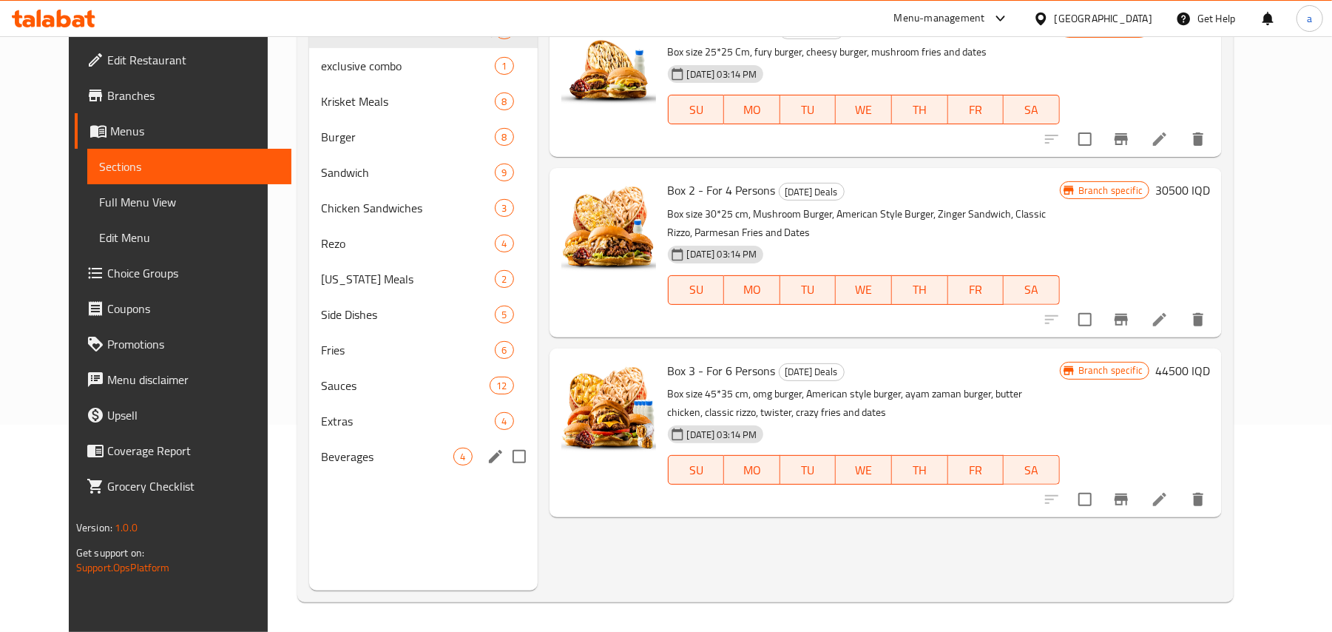
click at [364, 465] on span "Beverages" at bounding box center [387, 456] width 132 height 18
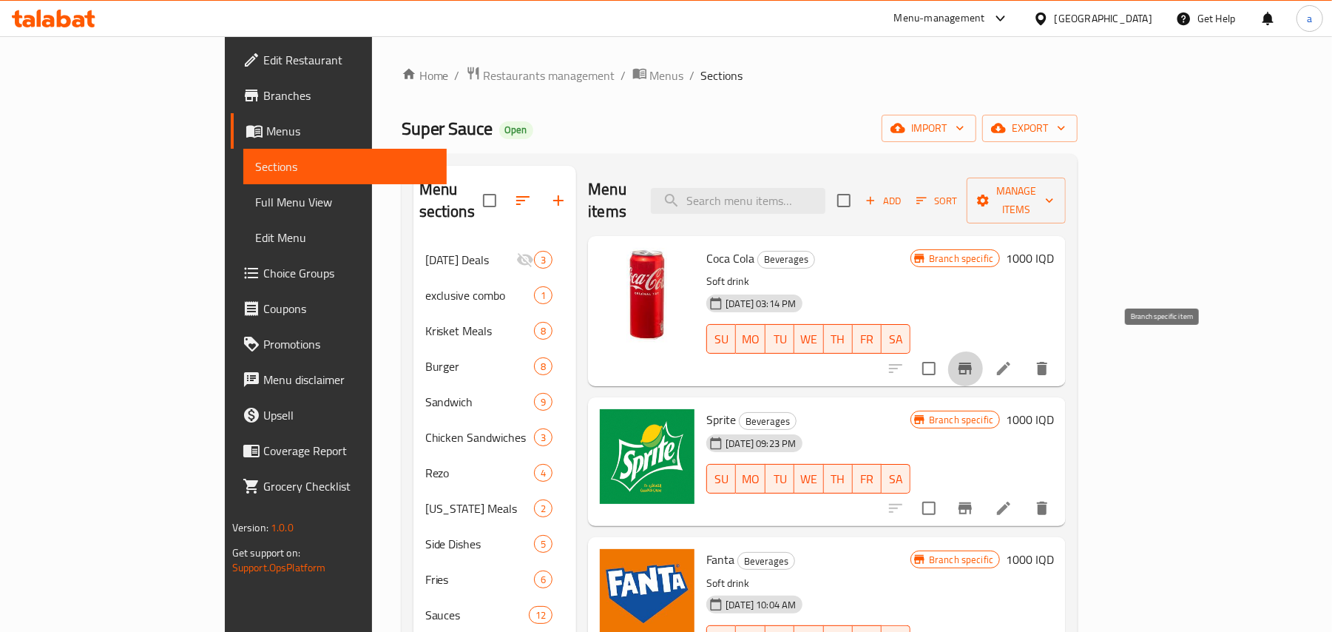
click at [972, 362] on icon "Branch-specific-item" at bounding box center [964, 368] width 13 height 12
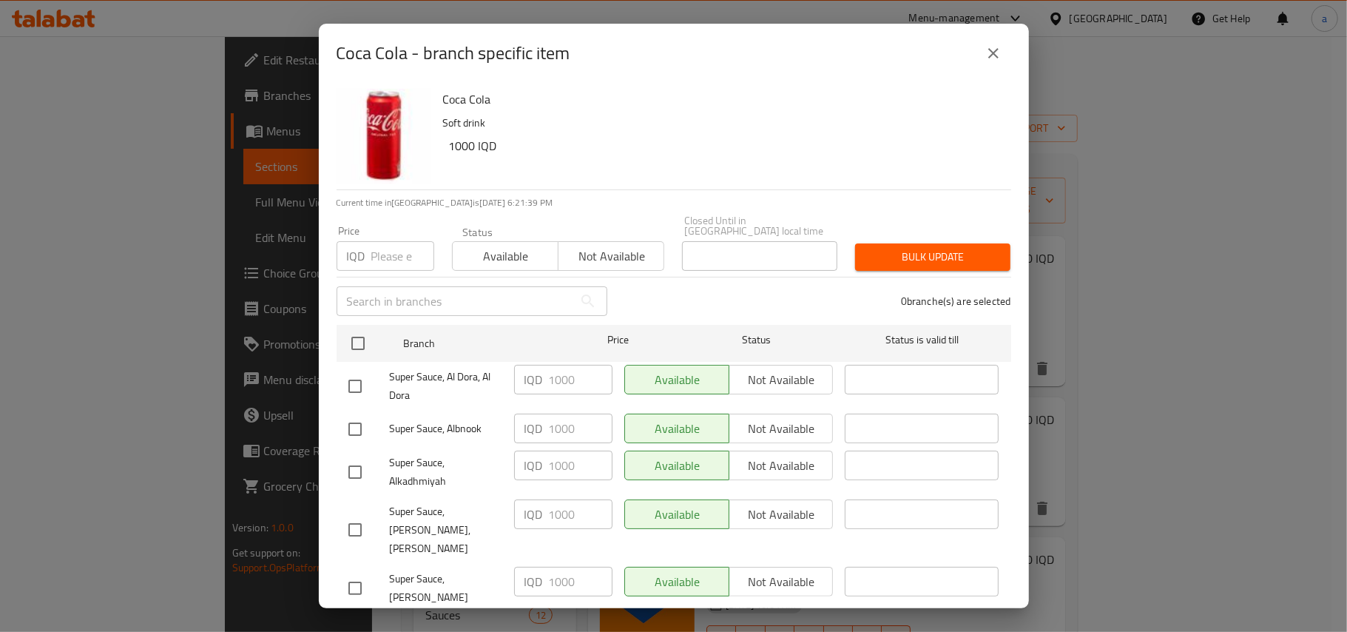
click at [985, 58] on icon "close" at bounding box center [993, 53] width 18 height 18
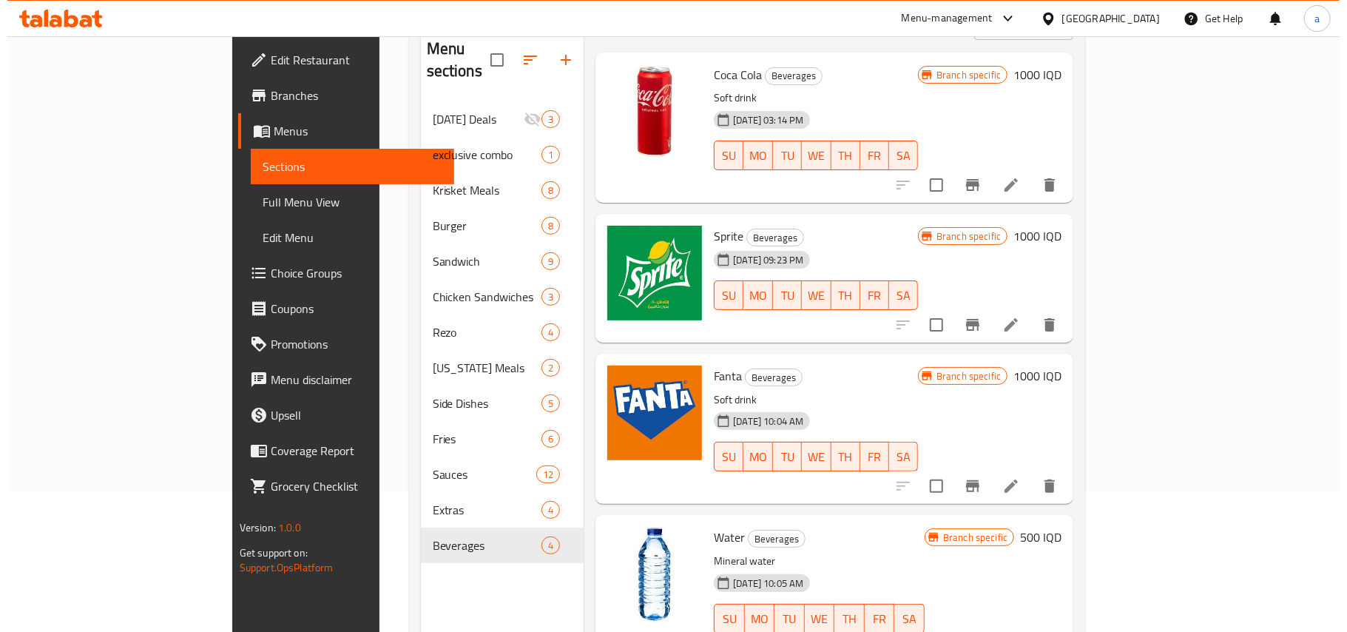
scroll to position [209, 0]
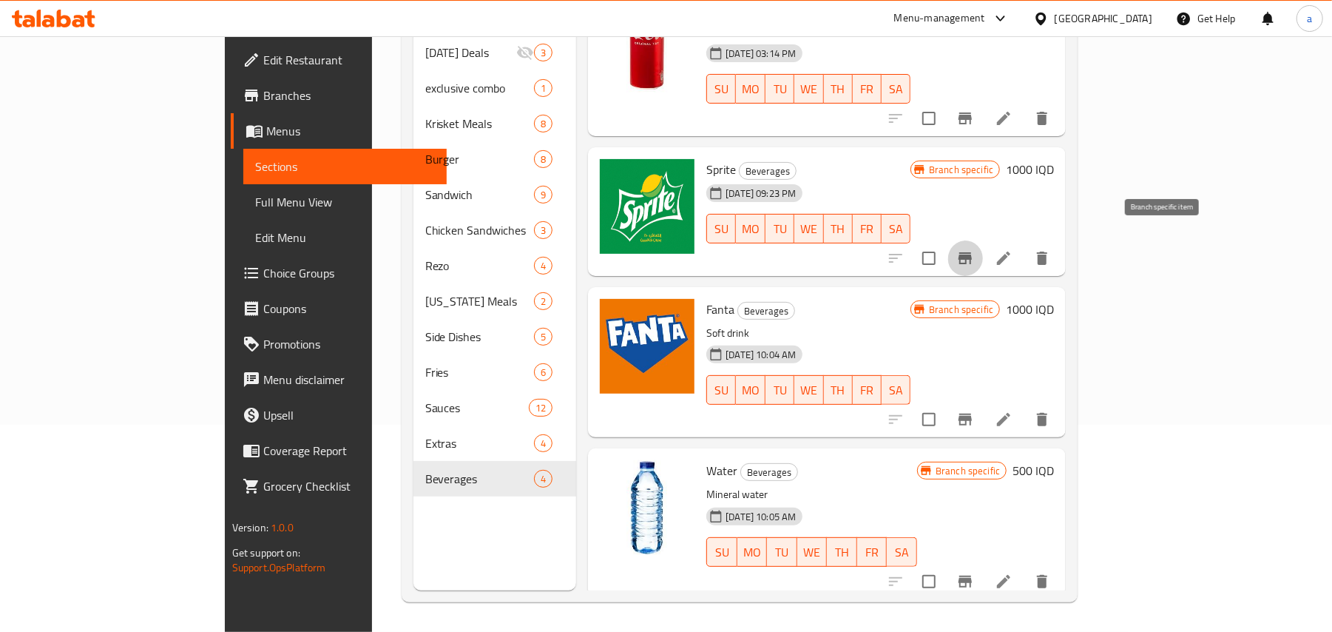
click at [972, 252] on icon "Branch-specific-item" at bounding box center [964, 258] width 13 height 12
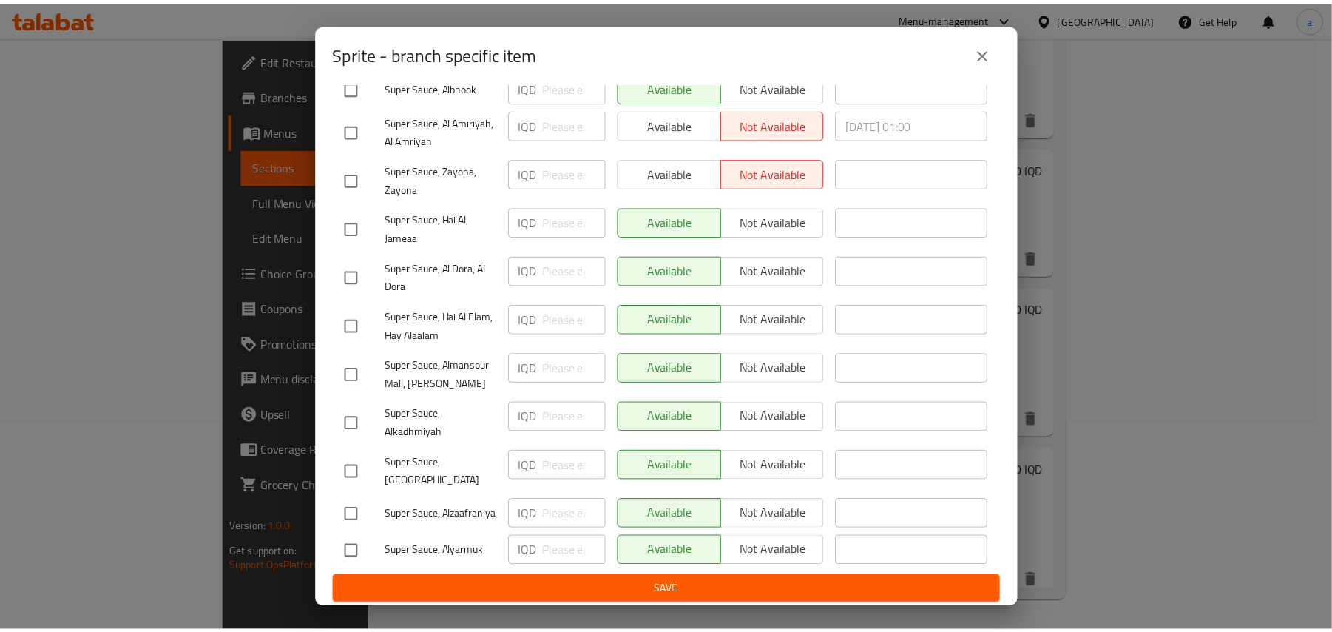
scroll to position [549, 0]
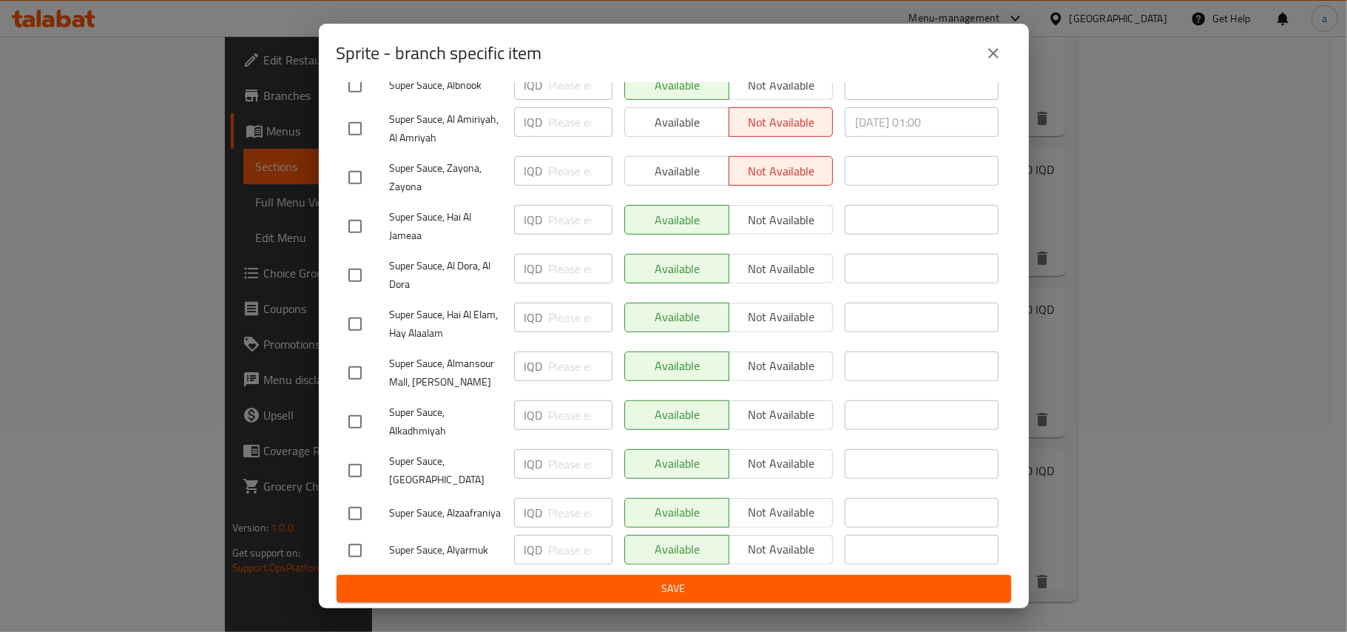
click at [995, 57] on icon "close" at bounding box center [993, 53] width 10 height 10
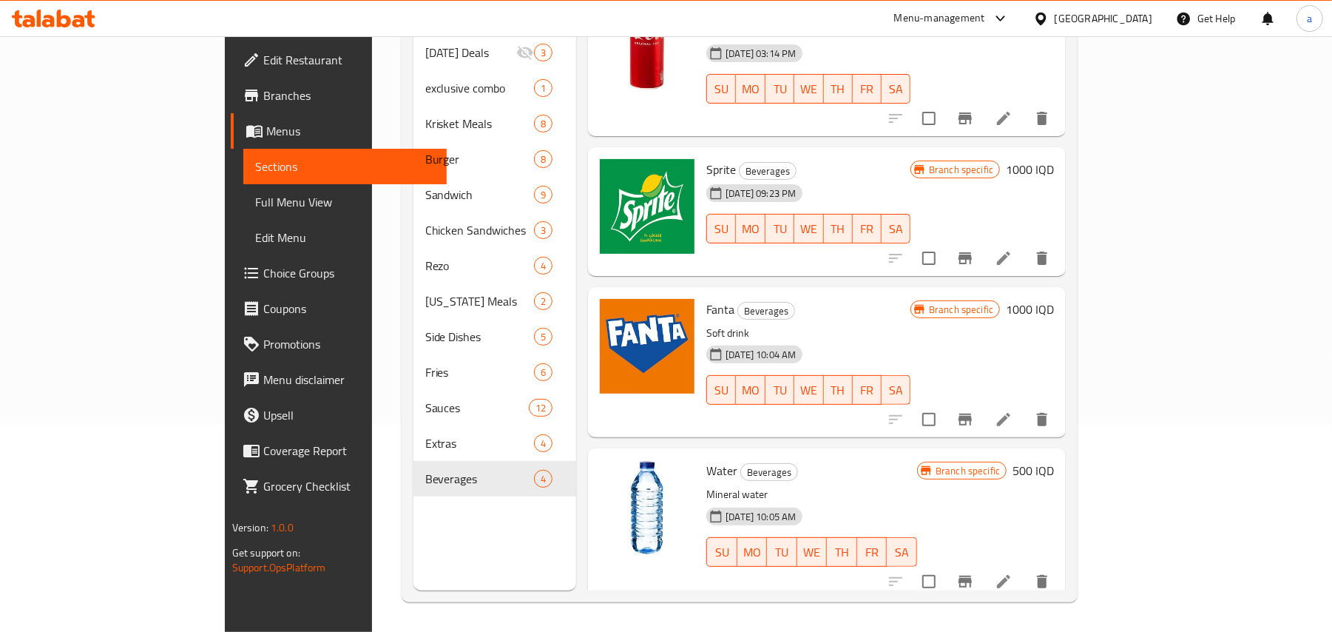
click at [1024, 253] on li at bounding box center [1003, 258] width 41 height 27
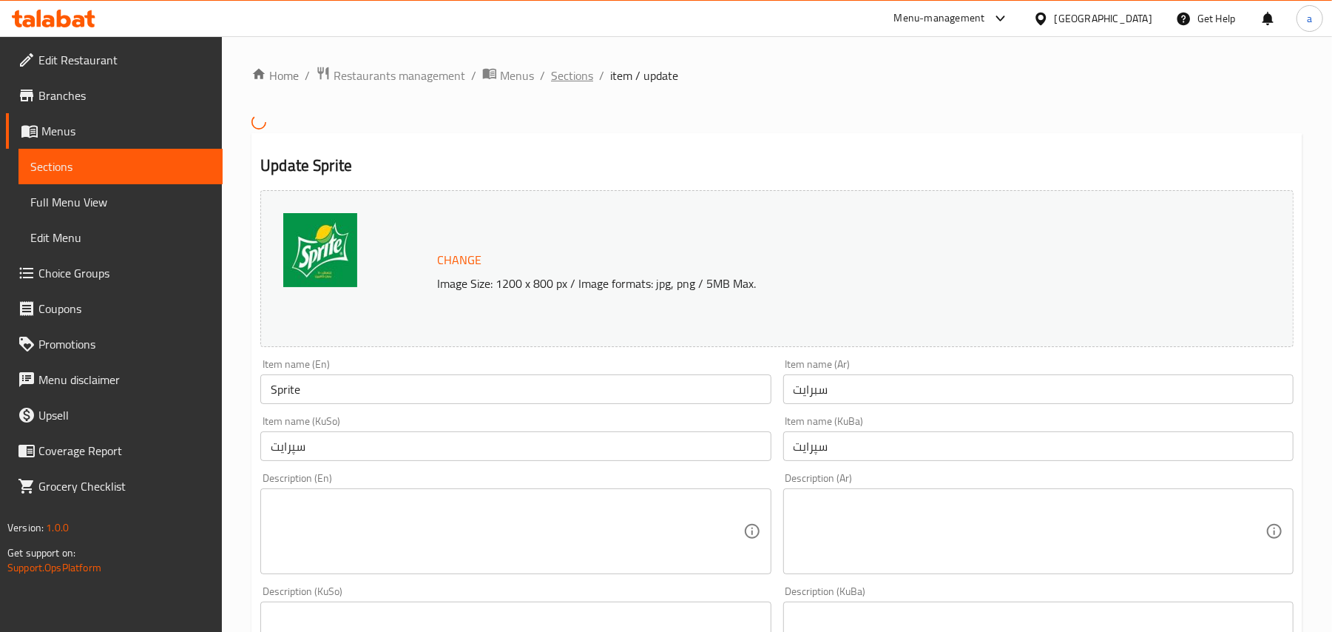
click at [593, 75] on span "Sections" at bounding box center [572, 76] width 42 height 18
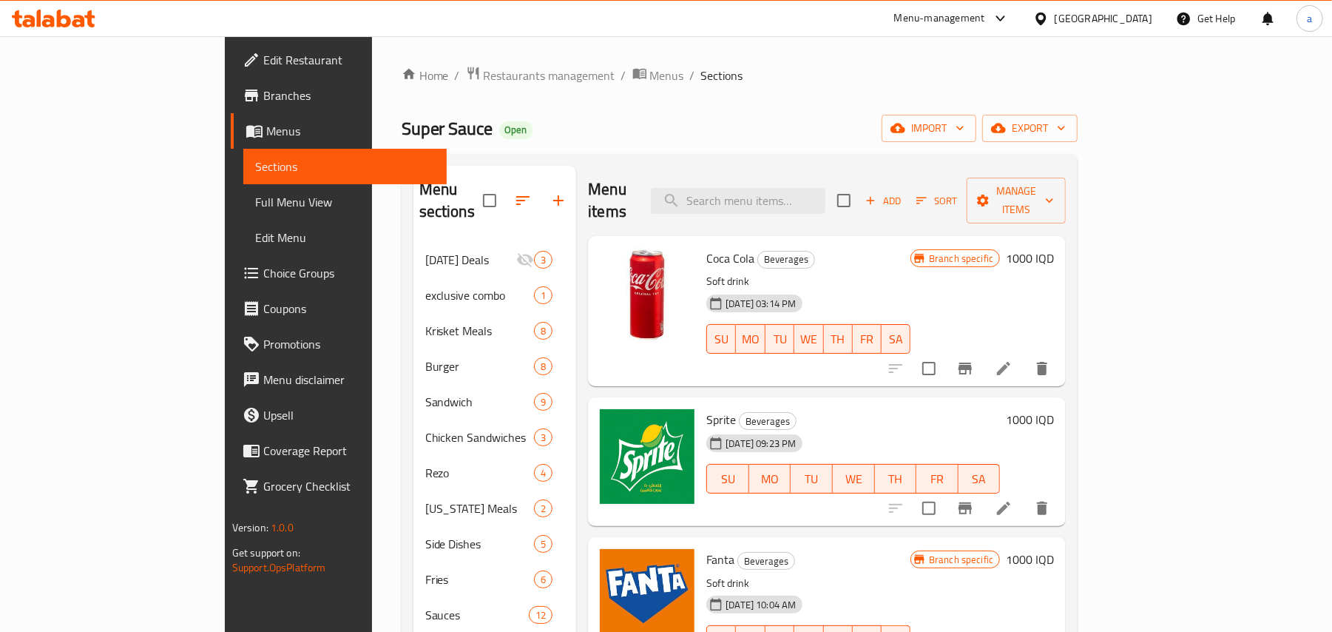
click at [1010, 362] on icon at bounding box center [1003, 368] width 13 height 13
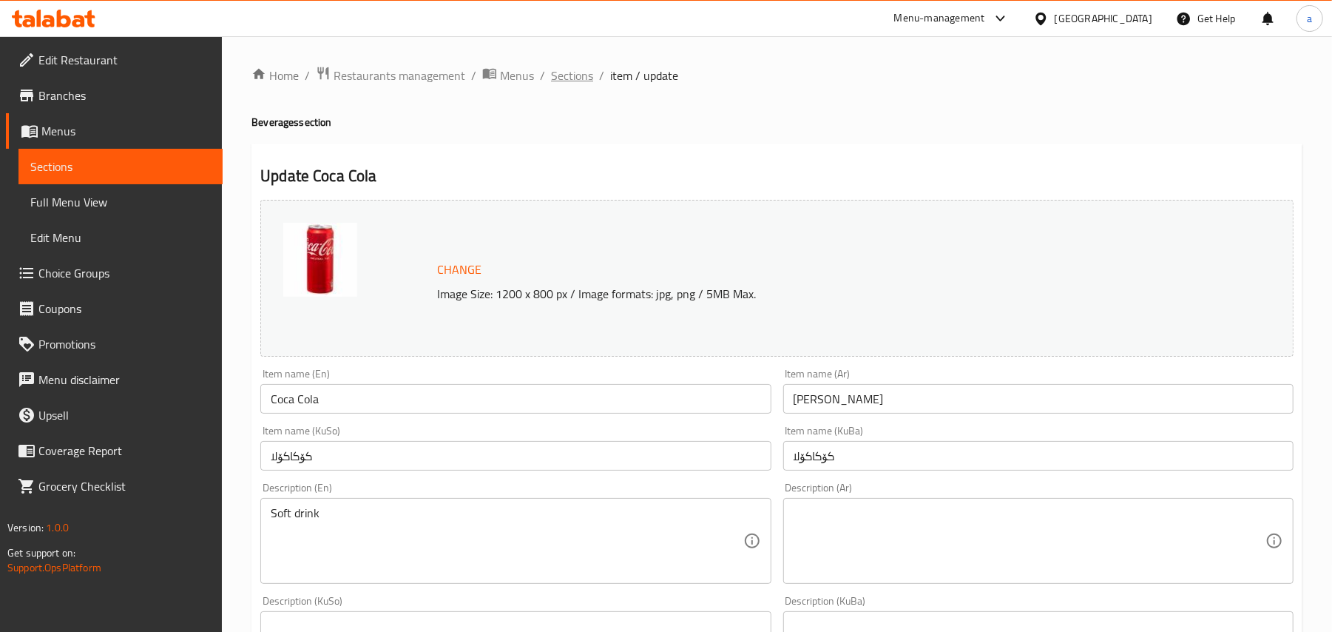
click at [568, 75] on span "Sections" at bounding box center [572, 76] width 42 height 18
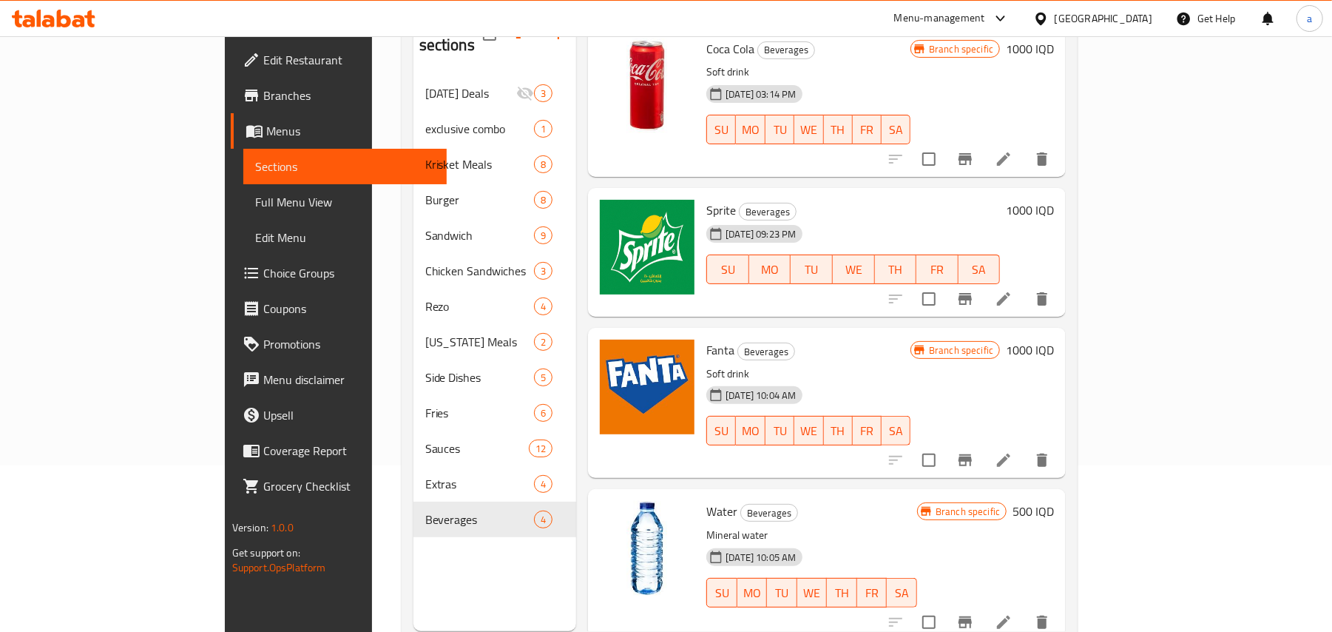
scroll to position [209, 0]
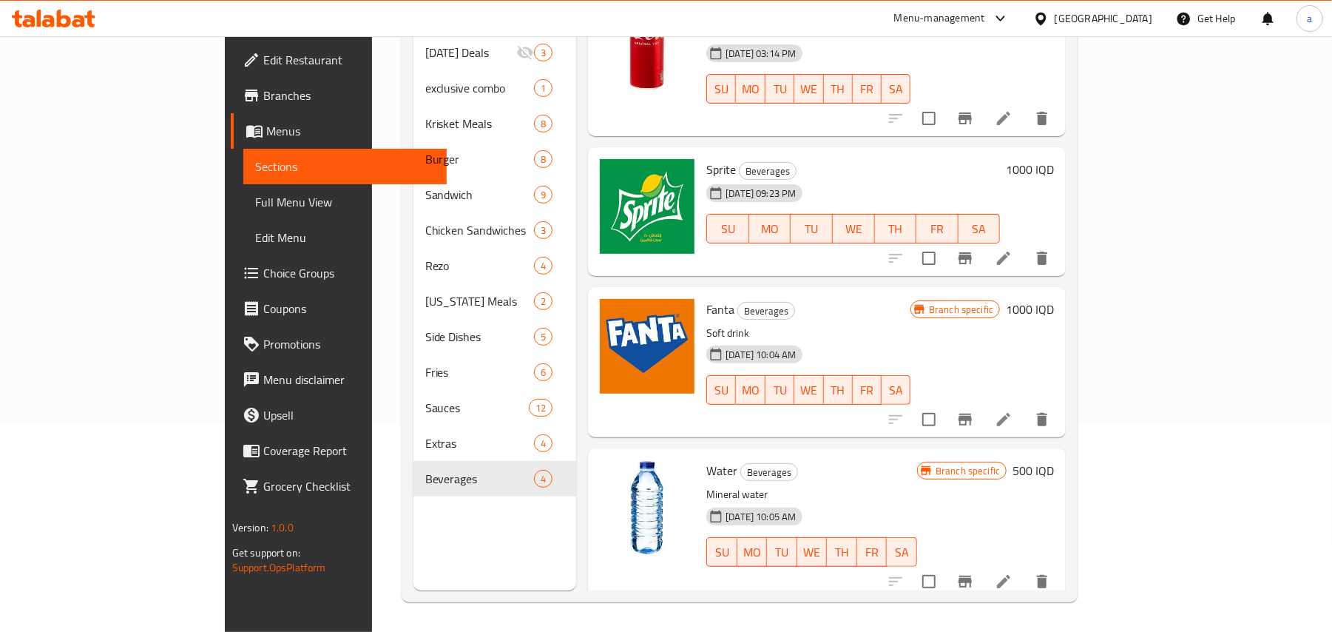
click at [1060, 258] on div at bounding box center [969, 257] width 182 height 35
click at [1012, 249] on icon at bounding box center [1004, 258] width 18 height 18
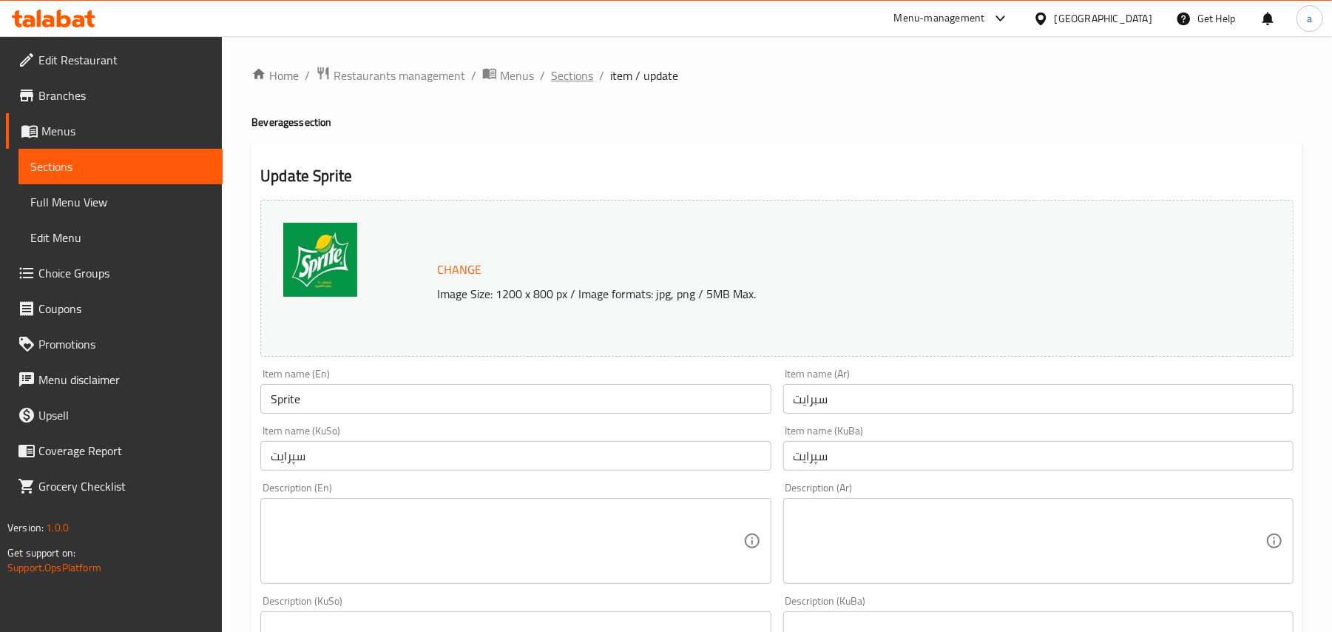
click at [593, 77] on span "Sections" at bounding box center [572, 76] width 42 height 18
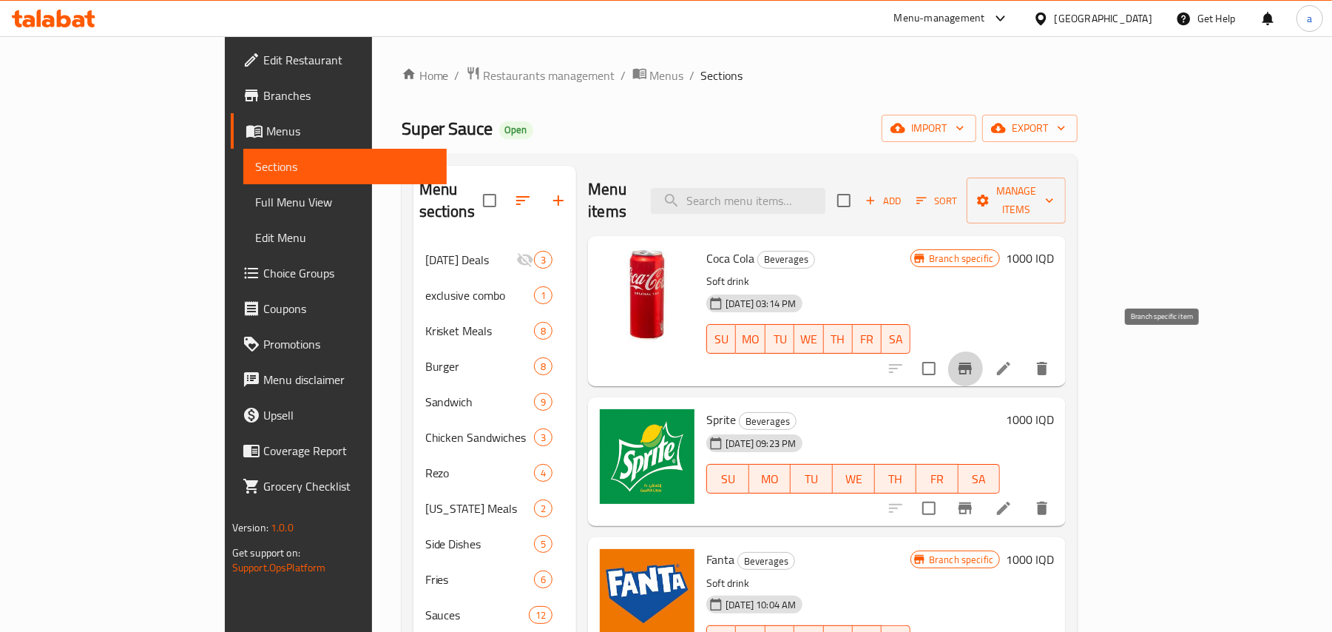
click at [974, 359] on icon "Branch-specific-item" at bounding box center [965, 368] width 18 height 18
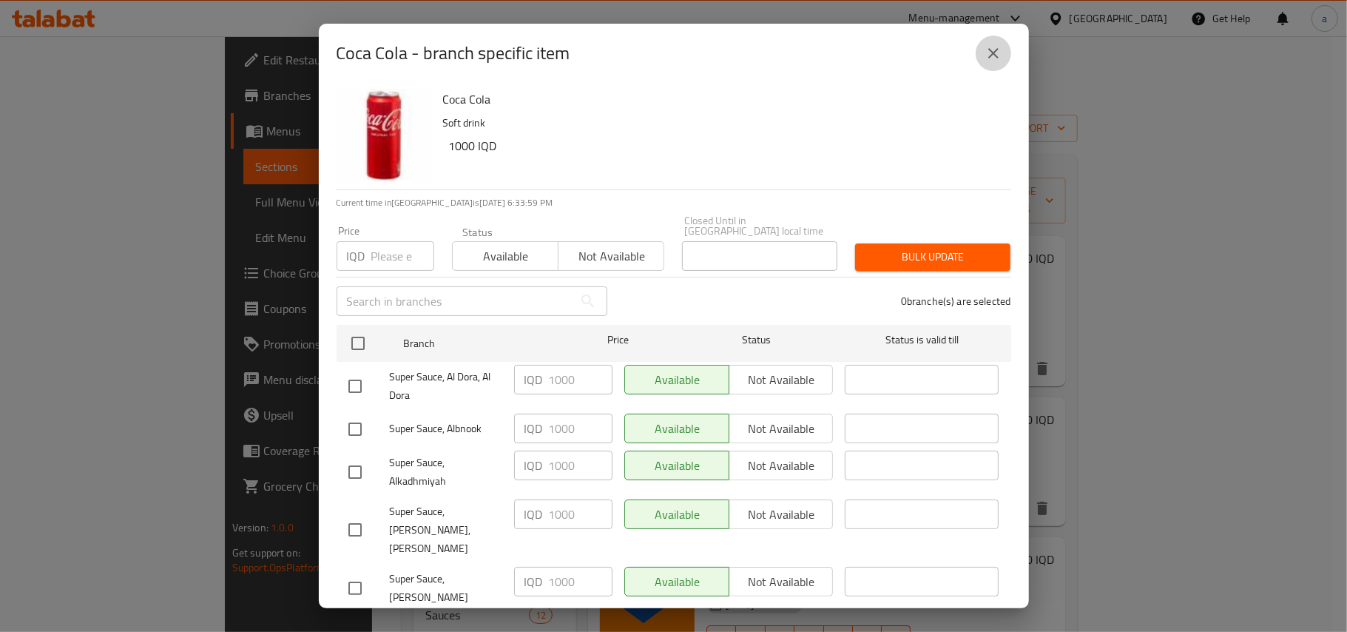
click at [994, 53] on icon "close" at bounding box center [993, 53] width 10 height 10
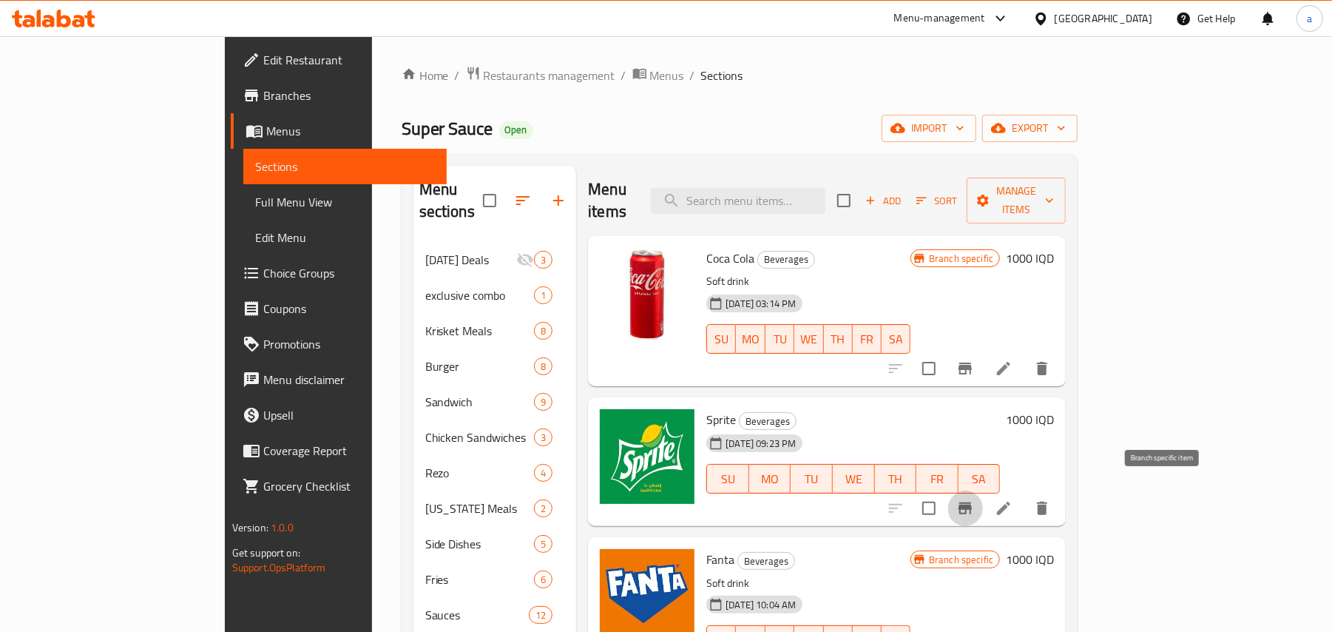
click at [974, 501] on icon "Branch-specific-item" at bounding box center [965, 508] width 18 height 18
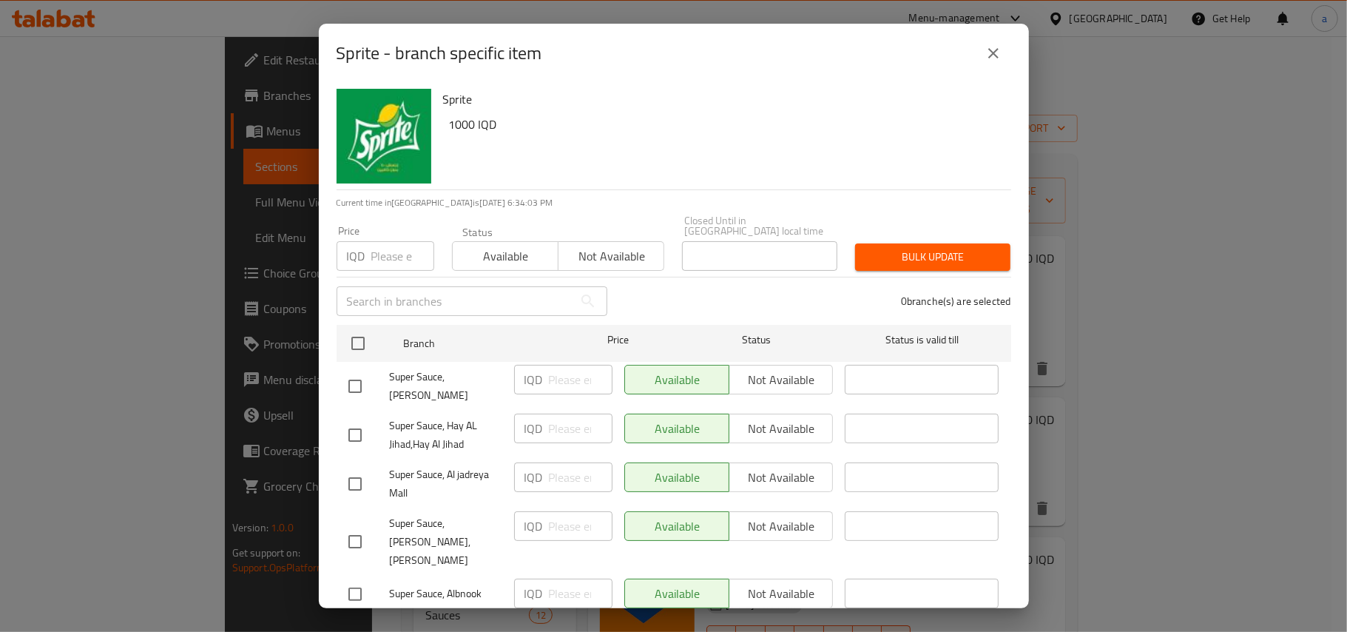
click at [995, 53] on icon "close" at bounding box center [993, 53] width 18 height 18
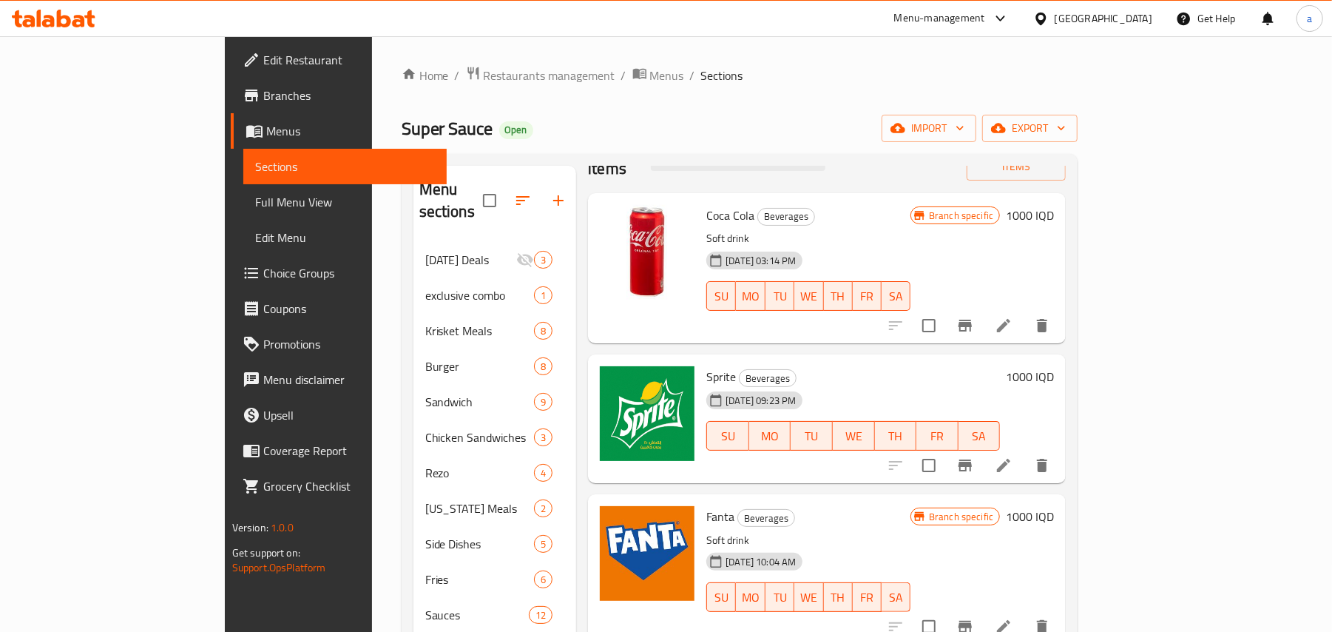
click at [263, 93] on span "Branches" at bounding box center [349, 96] width 172 height 18
